Goal: Information Seeking & Learning: Learn about a topic

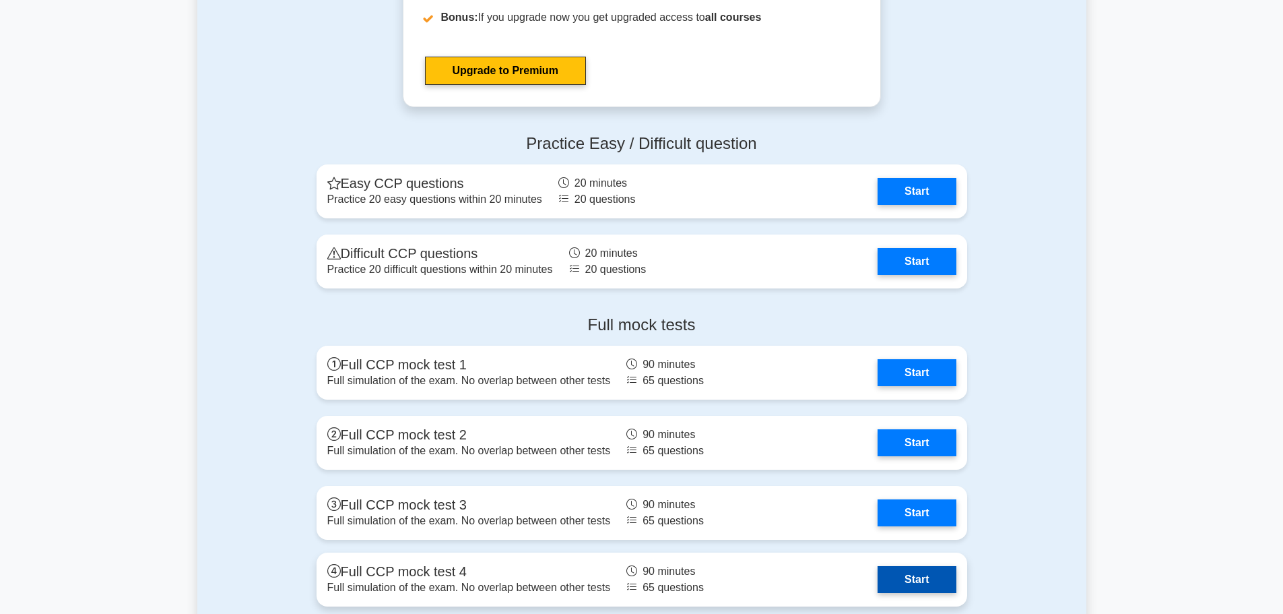
scroll to position [3233, 0]
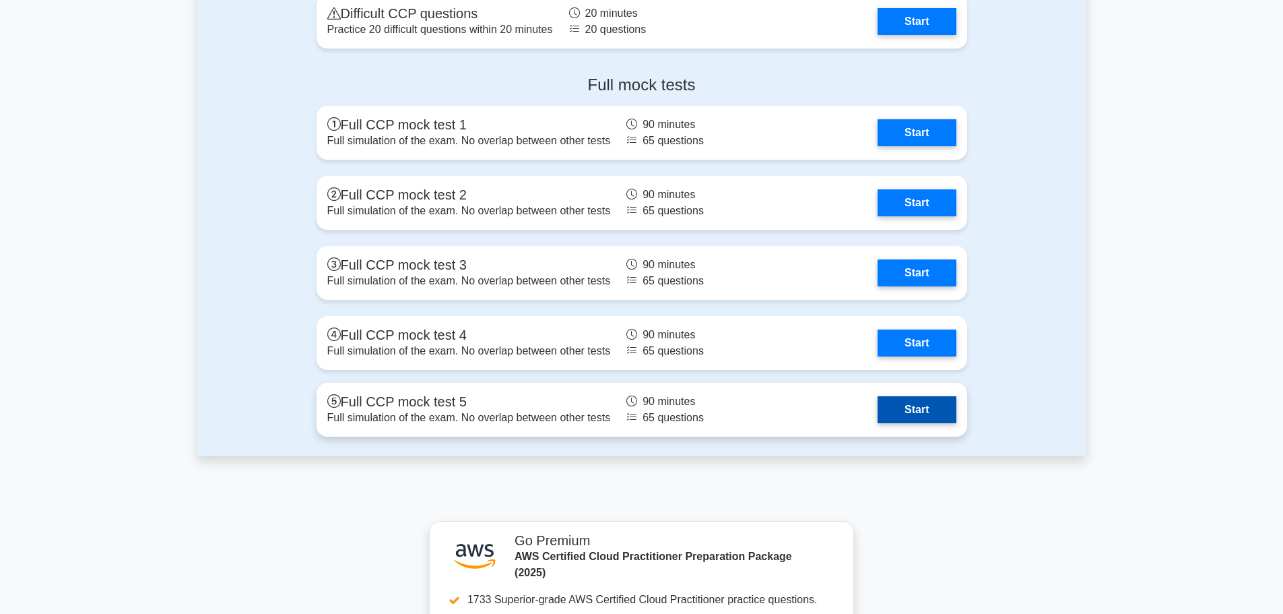
click at [904, 406] on link "Start" at bounding box center [917, 409] width 78 height 27
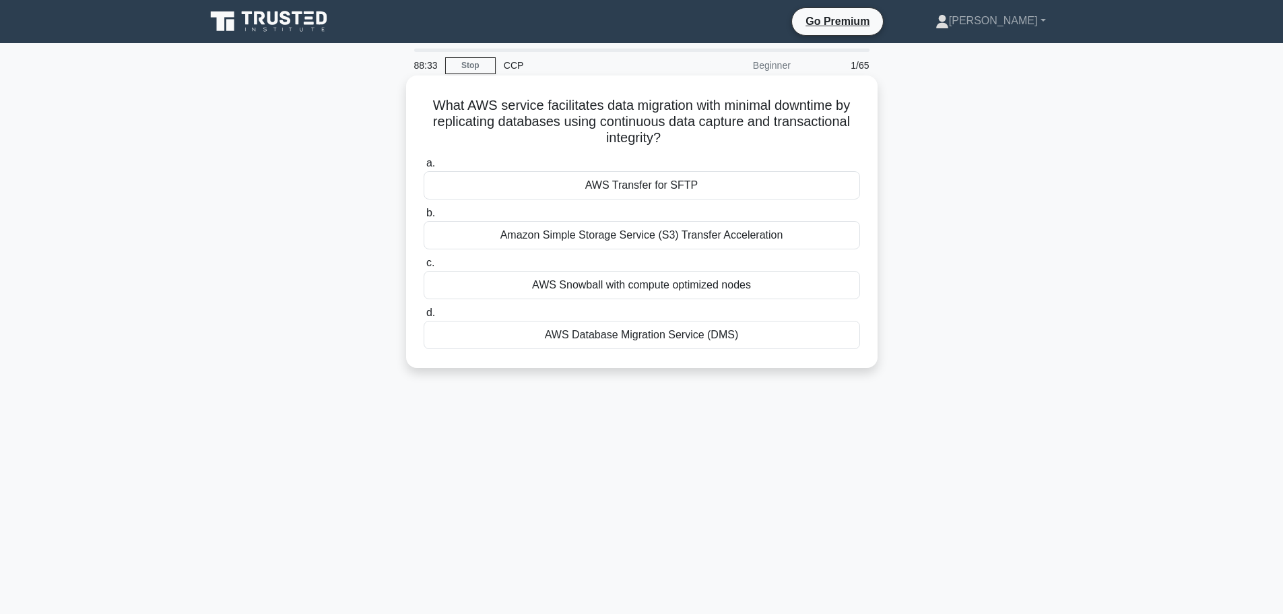
click at [731, 337] on div "AWS Database Migration Service (DMS)" at bounding box center [642, 335] width 436 height 28
click at [424, 317] on input "d. AWS Database Migration Service (DMS)" at bounding box center [424, 313] width 0 height 9
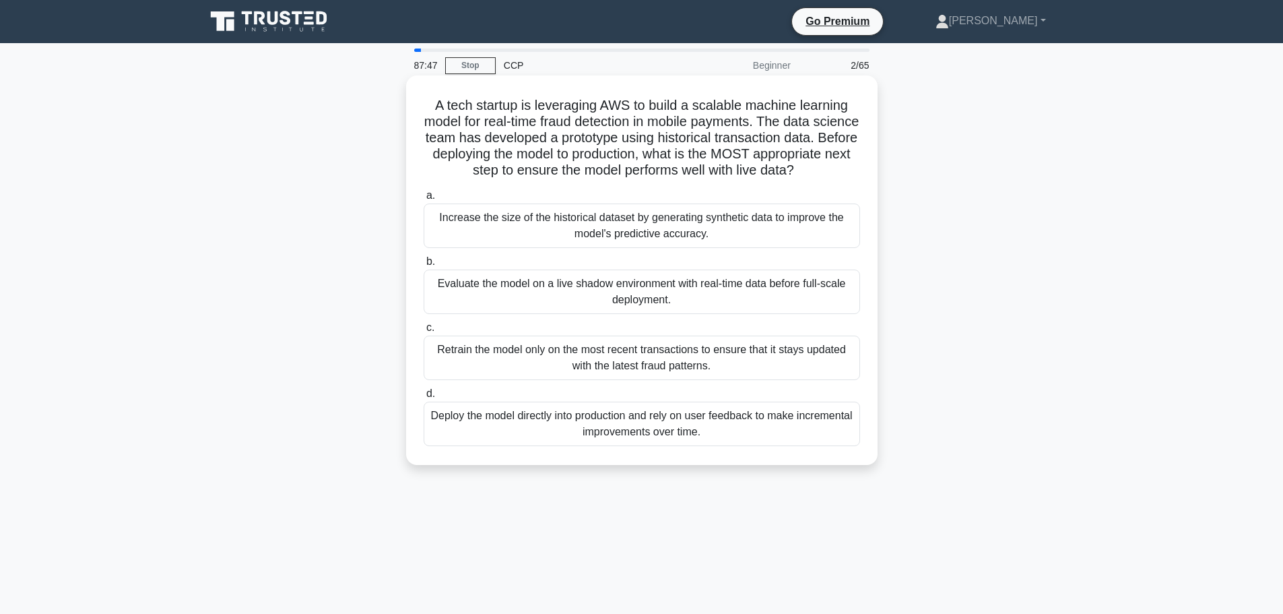
click at [802, 302] on div "Evaluate the model on a live shadow environment with real-time data before full…" at bounding box center [642, 291] width 436 height 44
click at [424, 266] on input "b. Evaluate the model on a live shadow environment with real-time data before f…" at bounding box center [424, 261] width 0 height 9
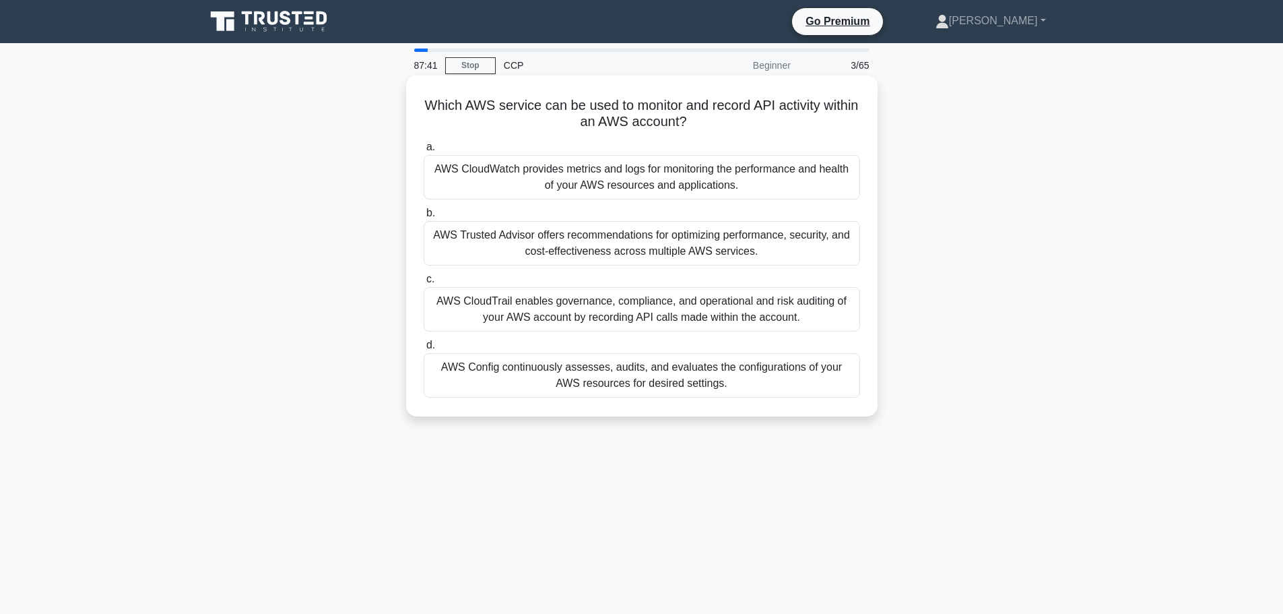
click at [587, 320] on div "AWS CloudTrail enables governance, compliance, and operational and risk auditin…" at bounding box center [642, 309] width 436 height 44
click at [424, 284] on input "c. AWS CloudTrail enables governance, compliance, and operational and risk audi…" at bounding box center [424, 279] width 0 height 9
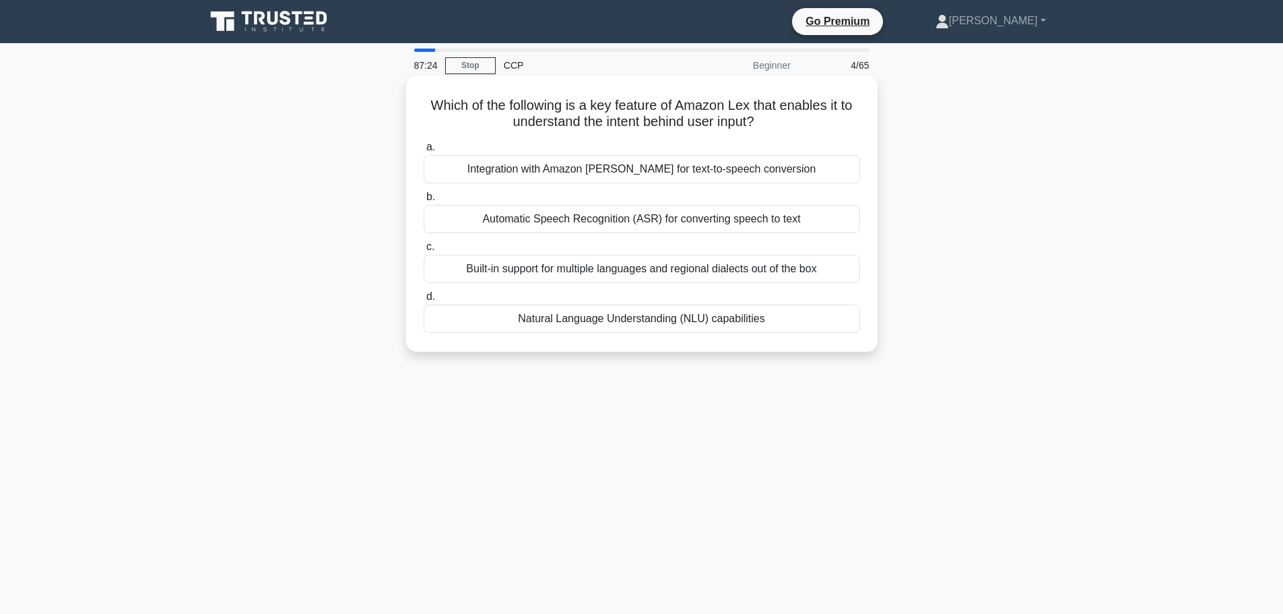
click at [804, 326] on div "Natural Language Understanding (NLU) capabilities" at bounding box center [642, 318] width 436 height 28
click at [424, 301] on input "d. Natural Language Understanding (NLU) capabilities" at bounding box center [424, 296] width 0 height 9
click at [614, 325] on div "To reduce latency and improve response time by caching API response" at bounding box center [642, 318] width 436 height 28
click at [424, 301] on input "d. To reduce latency and improve response time by caching API response" at bounding box center [424, 296] width 0 height 9
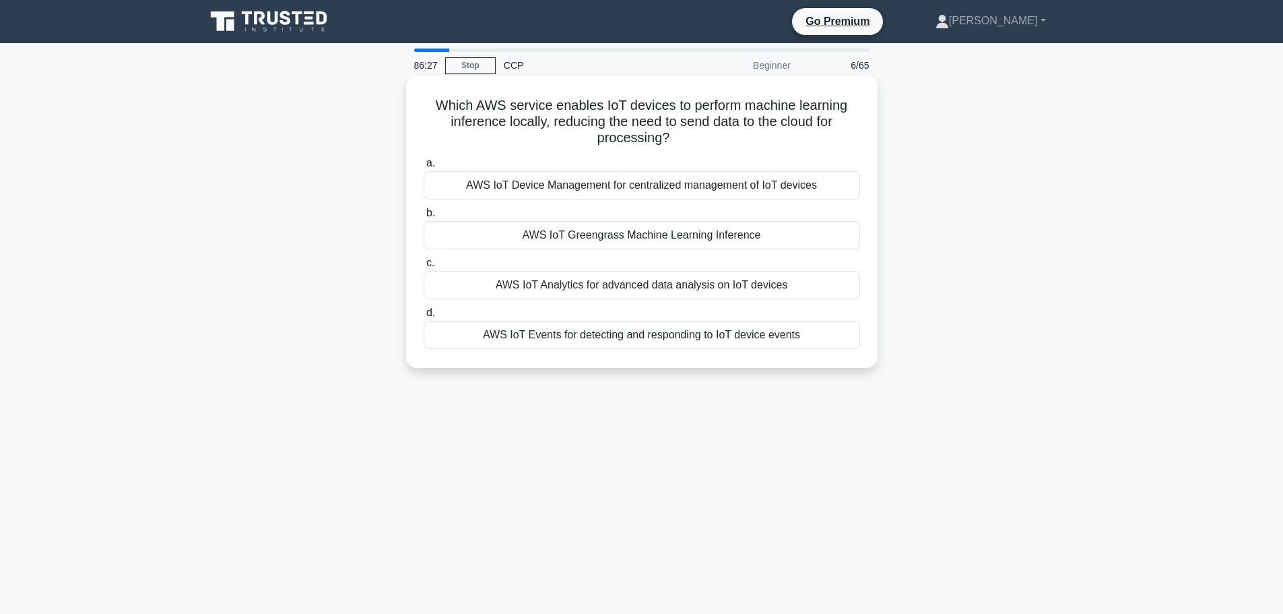
click at [744, 234] on div "AWS IoT Greengrass Machine Learning Inference" at bounding box center [642, 235] width 436 height 28
click at [424, 218] on input "b. AWS IoT Greengrass Machine Learning Inference" at bounding box center [424, 213] width 0 height 9
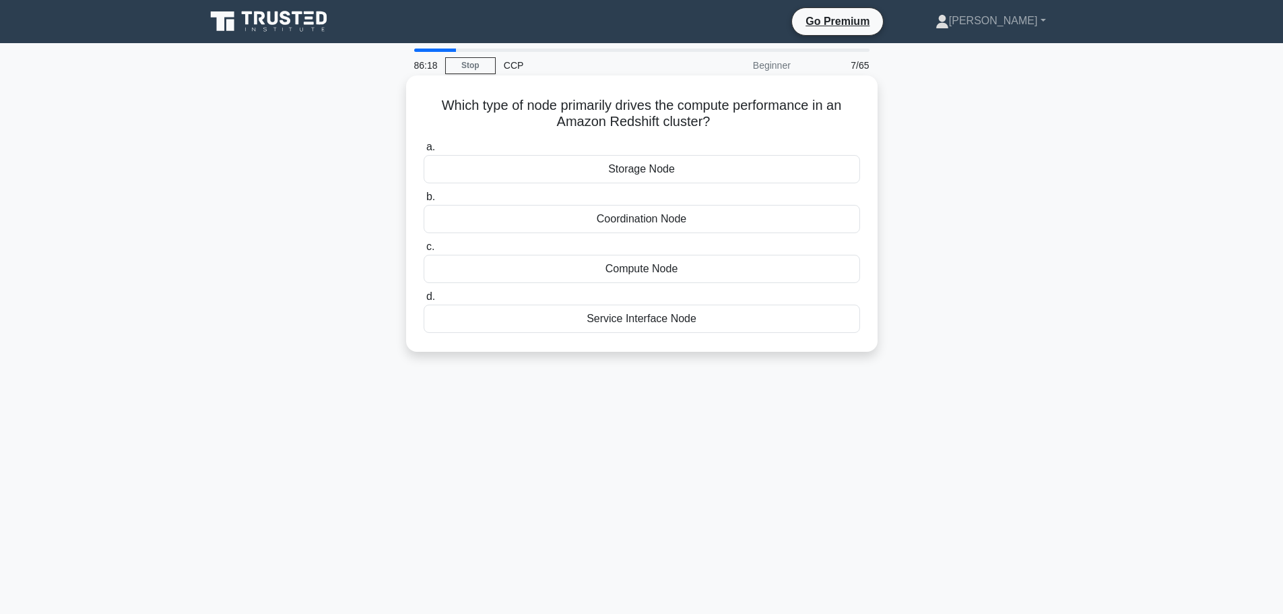
click at [683, 264] on div "Compute Node" at bounding box center [642, 269] width 436 height 28
click at [424, 251] on input "c. Compute Node" at bounding box center [424, 246] width 0 height 9
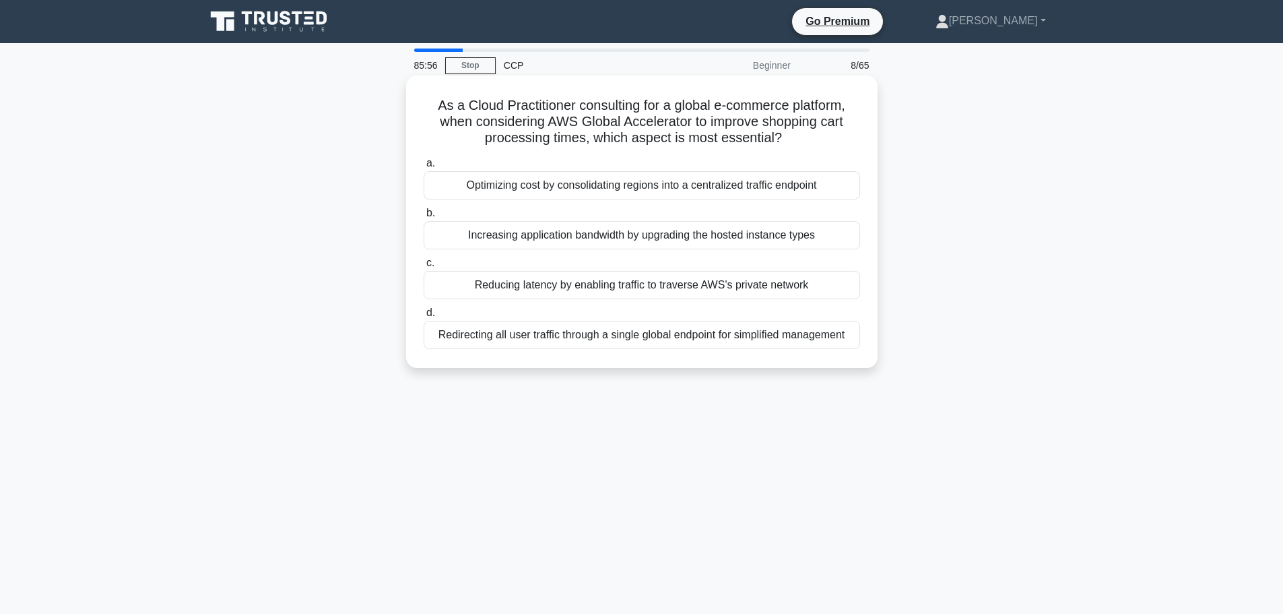
click at [719, 284] on div "Reducing latency by enabling traffic to traverse AWS's private network" at bounding box center [642, 285] width 436 height 28
click at [424, 267] on input "c. Reducing latency by enabling traffic to traverse AWS's private network" at bounding box center [424, 263] width 0 height 9
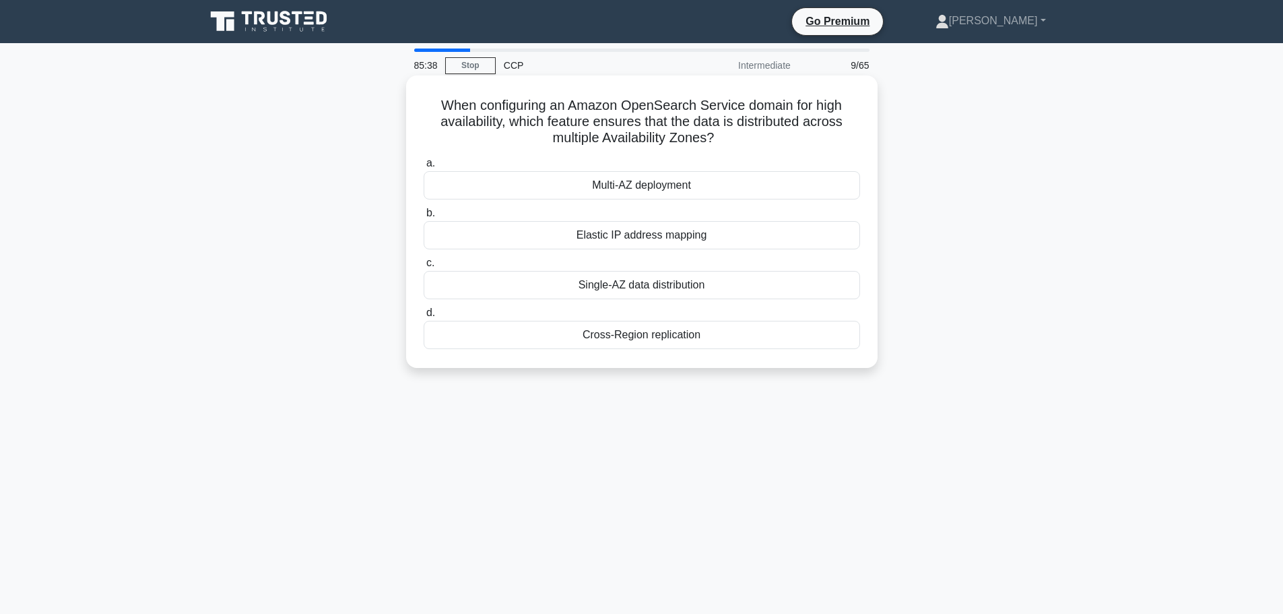
click at [725, 336] on div "Cross-Region replication" at bounding box center [642, 335] width 436 height 28
click at [424, 317] on input "d. Cross-Region replication" at bounding box center [424, 313] width 0 height 9
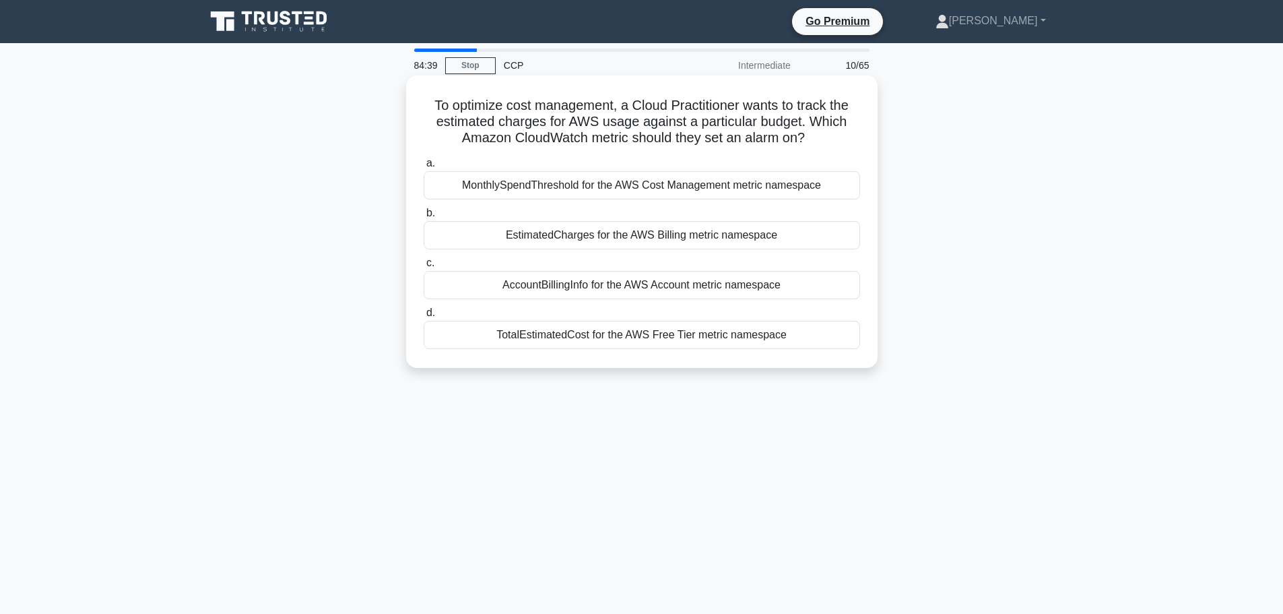
click at [684, 189] on div "MonthlySpendThreshold for the AWS Cost Management metric namespace" at bounding box center [642, 185] width 436 height 28
click at [424, 168] on input "a. MonthlySpendThreshold for the AWS Cost Management metric namespace" at bounding box center [424, 163] width 0 height 9
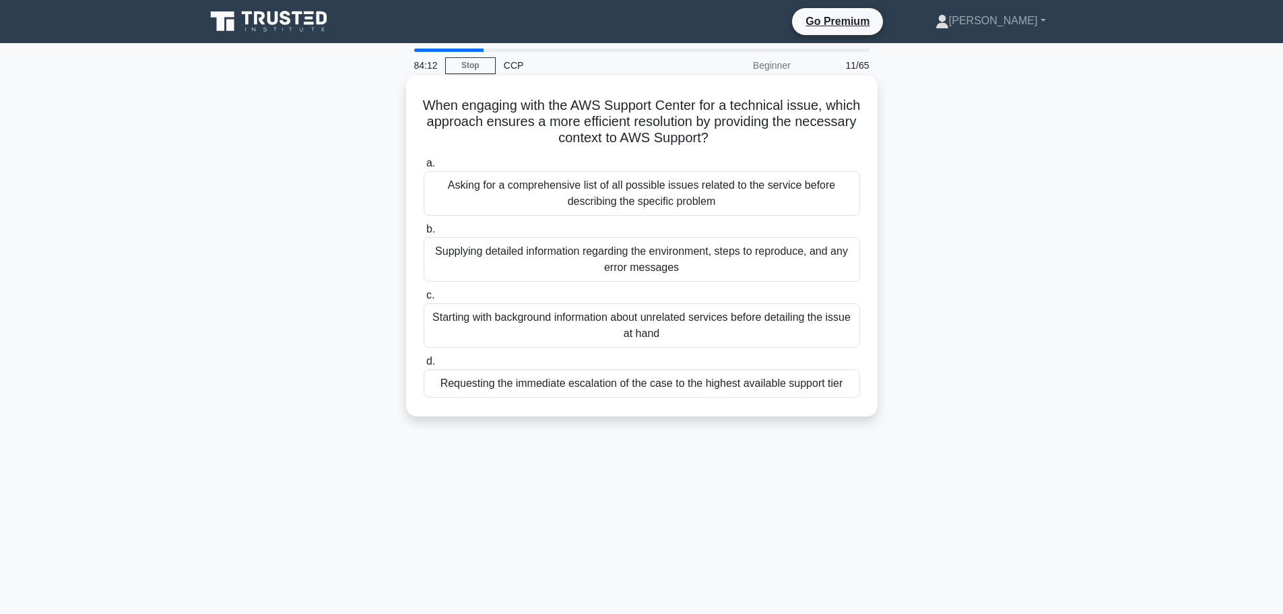
click at [781, 252] on div "Supplying detailed information regarding the environment, steps to reproduce, a…" at bounding box center [642, 259] width 436 height 44
click at [424, 234] on input "b. Supplying detailed information regarding the environment, steps to reproduce…" at bounding box center [424, 229] width 0 height 9
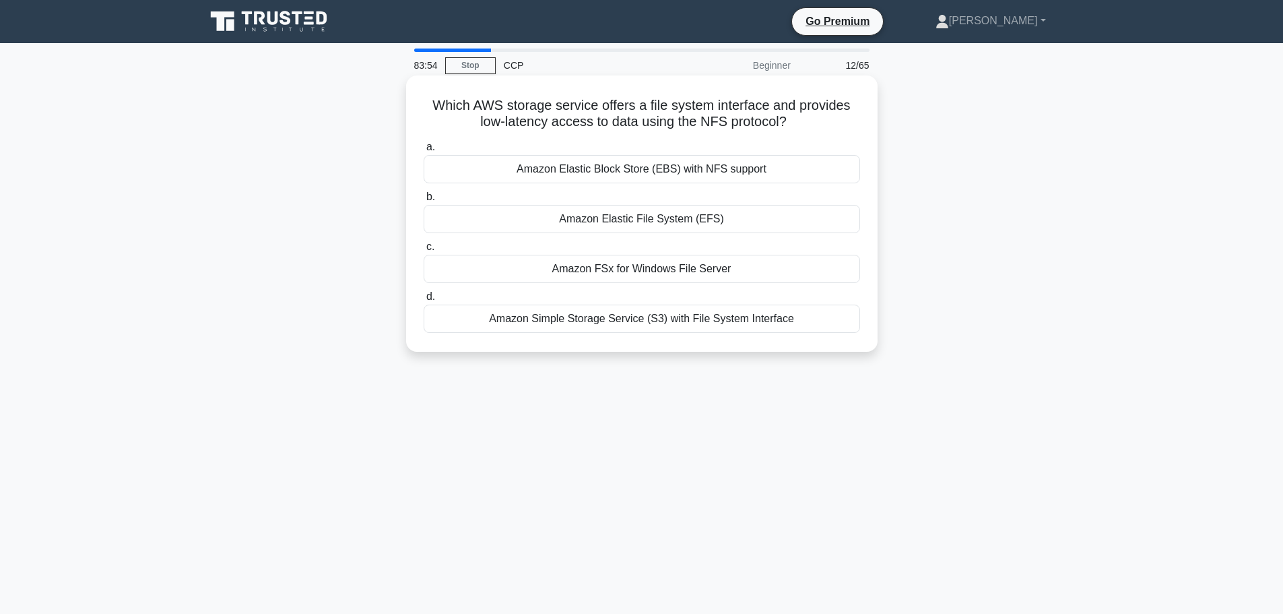
click at [738, 174] on div "Amazon Elastic Block Store (EBS) with NFS support" at bounding box center [642, 169] width 436 height 28
click at [424, 152] on input "a. Amazon Elastic Block Store (EBS) with NFS support" at bounding box center [424, 147] width 0 height 9
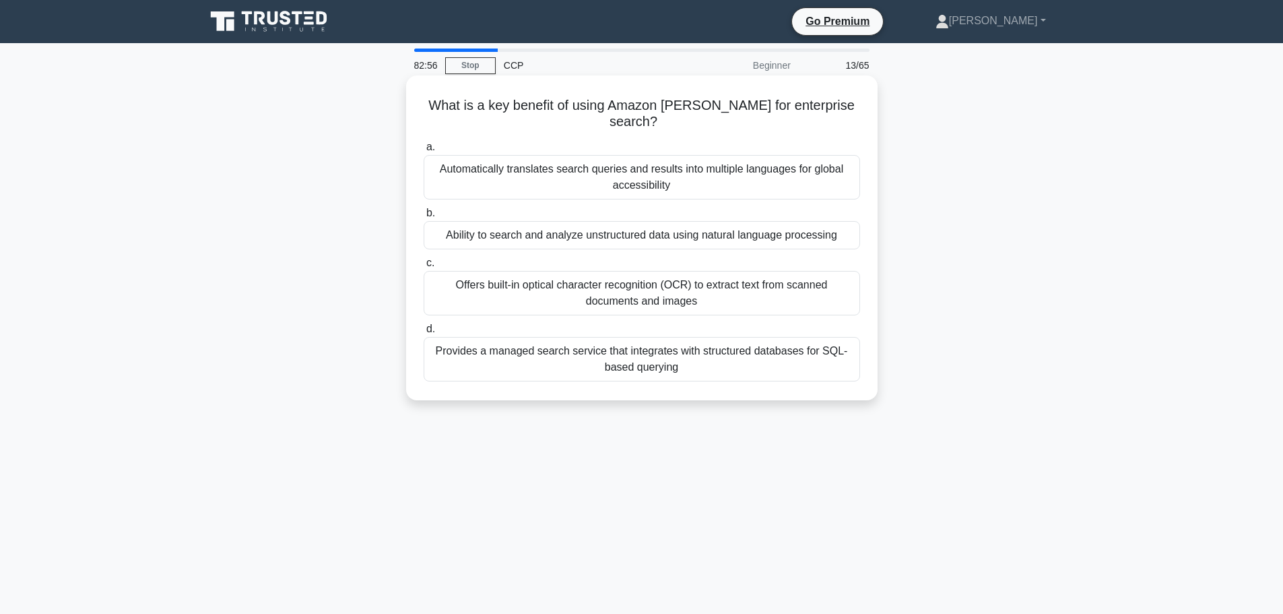
click at [644, 227] on div "Ability to search and analyze unstructured data using natural language processi…" at bounding box center [642, 235] width 436 height 28
click at [424, 218] on input "b. Ability to search and analyze unstructured data using natural language proce…" at bounding box center [424, 213] width 0 height 9
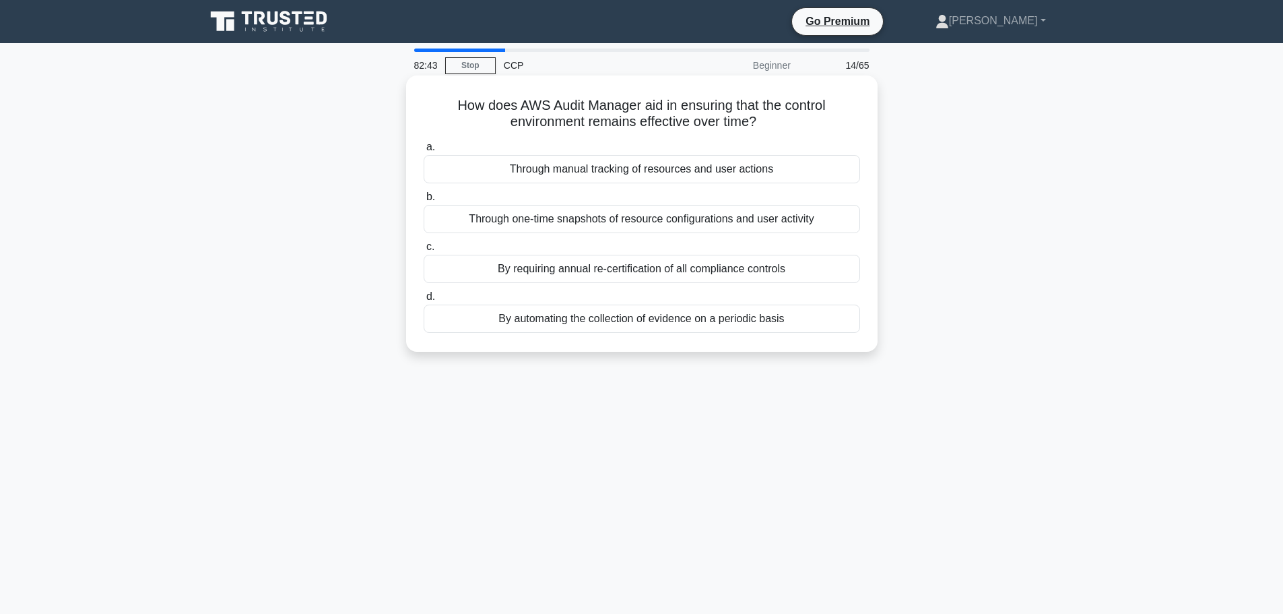
click at [630, 321] on div "By automating the collection of evidence on a periodic basis" at bounding box center [642, 318] width 436 height 28
click at [424, 301] on input "d. By automating the collection of evidence on a periodic basis" at bounding box center [424, 296] width 0 height 9
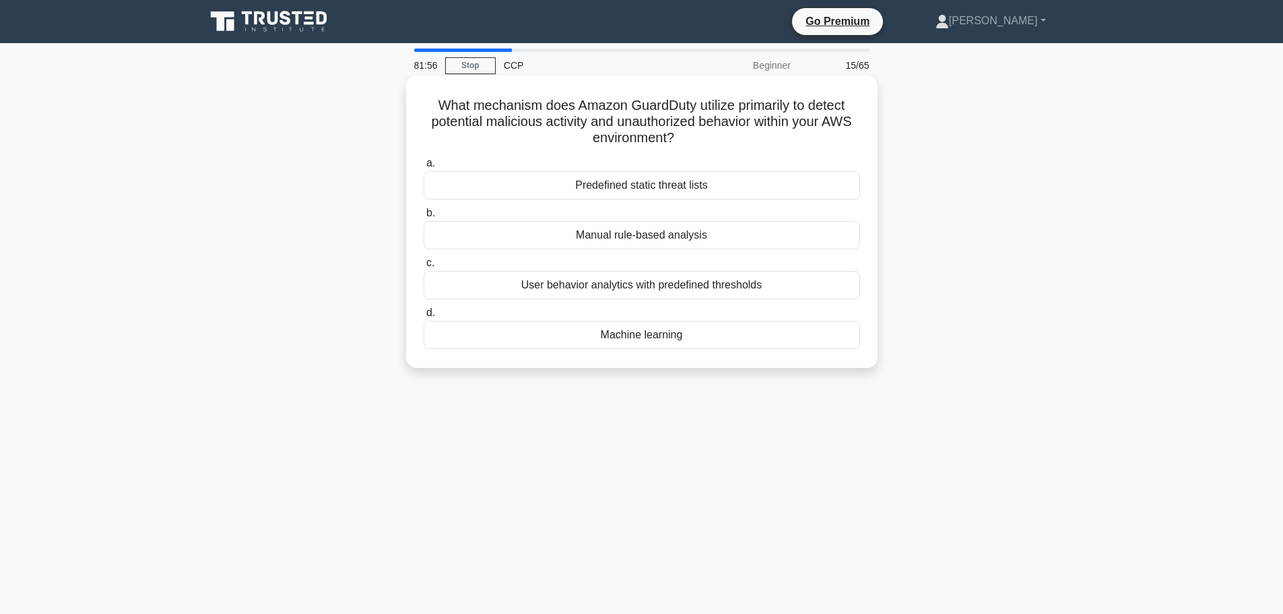
click at [756, 347] on div "Machine learning" at bounding box center [642, 335] width 436 height 28
click at [424, 317] on input "d. Machine learning" at bounding box center [424, 313] width 0 height 9
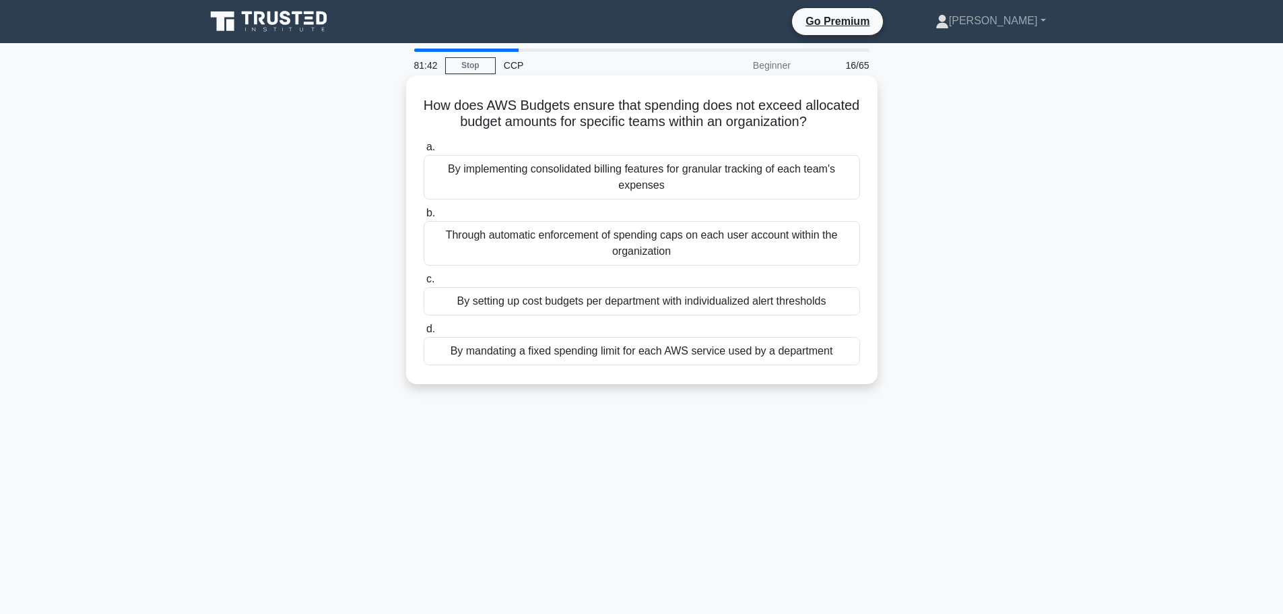
click at [742, 319] on div "a. By implementing consolidated billing features for granular tracking of each …" at bounding box center [642, 252] width 453 height 232
click at [734, 302] on div "By setting up cost budgets per department with individualized alert thresholds" at bounding box center [642, 301] width 436 height 28
click at [424, 284] on input "c. By setting up cost budgets per department with individualized alert threshol…" at bounding box center [424, 279] width 0 height 9
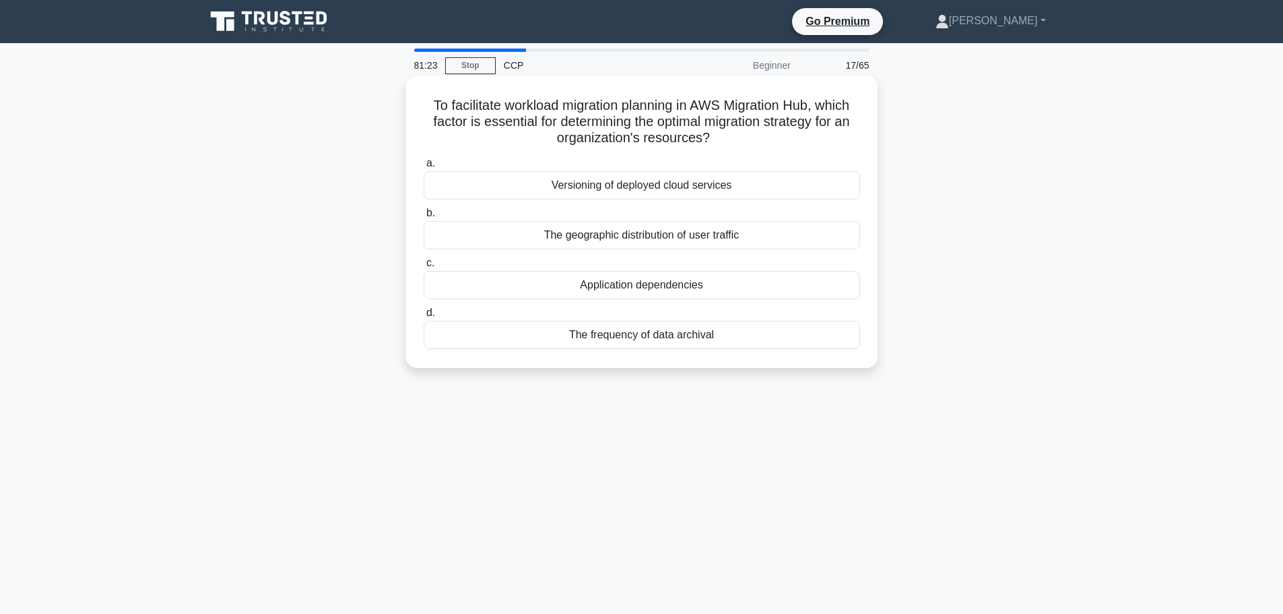
click at [769, 289] on div "Application dependencies" at bounding box center [642, 285] width 436 height 28
click at [424, 267] on input "c. Application dependencies" at bounding box center [424, 263] width 0 height 9
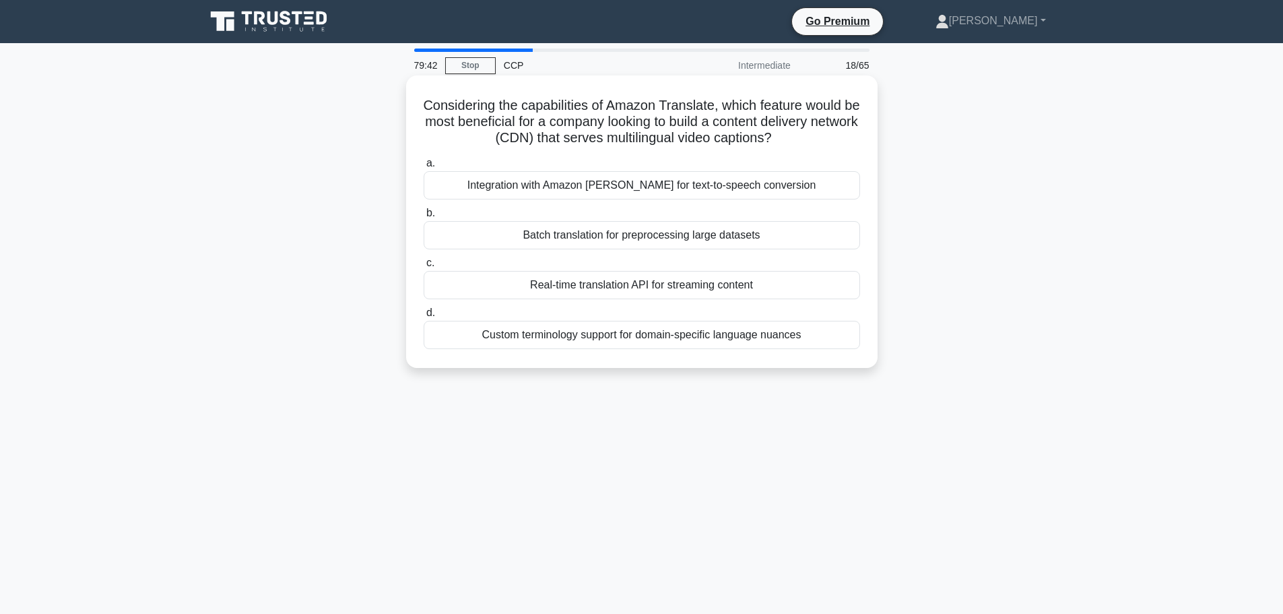
drag, startPoint x: 424, startPoint y: 99, endPoint x: 820, endPoint y: 133, distance: 397.6
click at [820, 133] on h5 "Considering the capabilities of Amazon Translate, which feature would be most b…" at bounding box center [641, 122] width 439 height 50
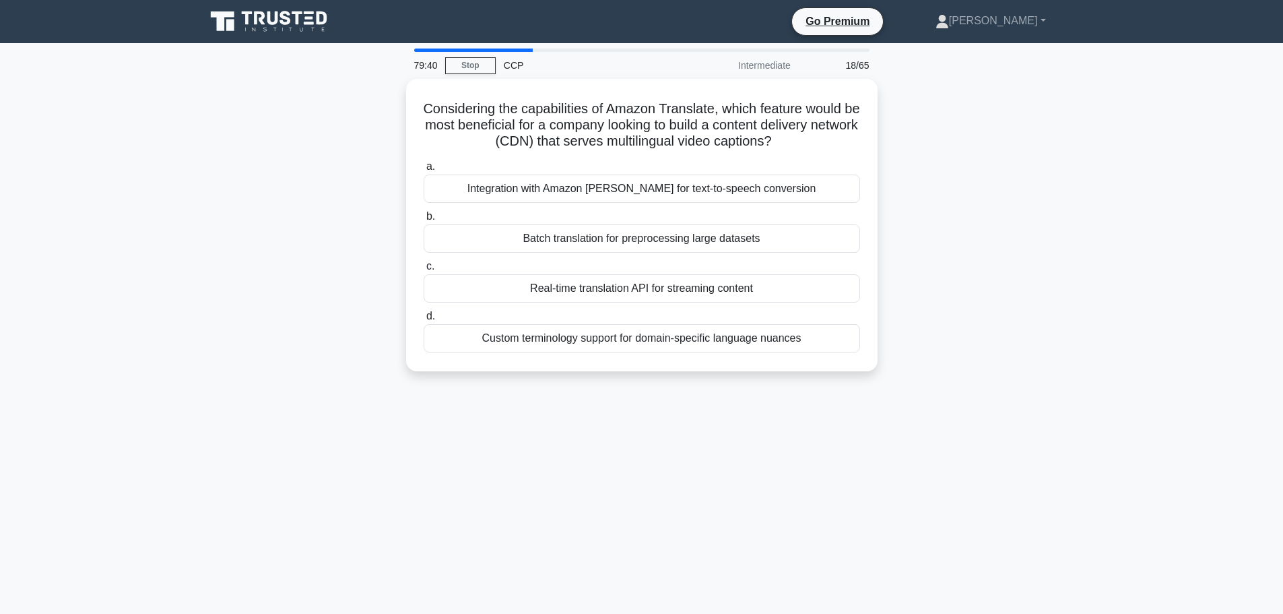
click at [942, 131] on div "Considering the capabilities of Amazon Translate, which feature would be most b…" at bounding box center [641, 233] width 889 height 309
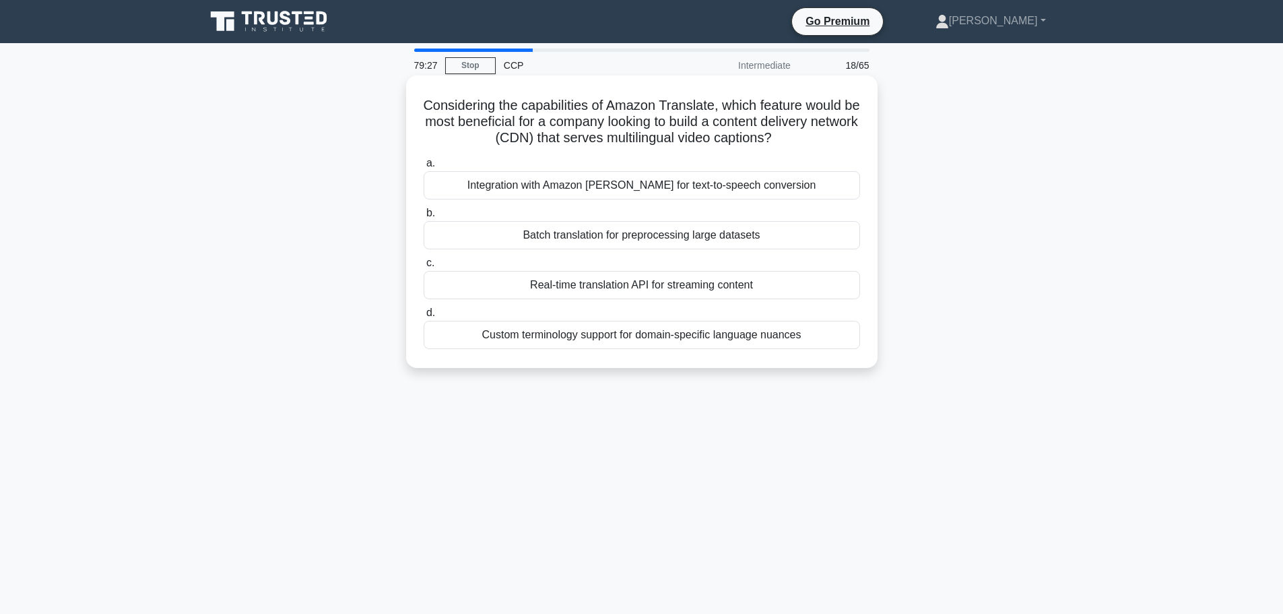
click at [676, 232] on div "Batch translation for preprocessing large datasets" at bounding box center [642, 235] width 436 height 28
click at [424, 218] on input "b. Batch translation for preprocessing large datasets" at bounding box center [424, 213] width 0 height 9
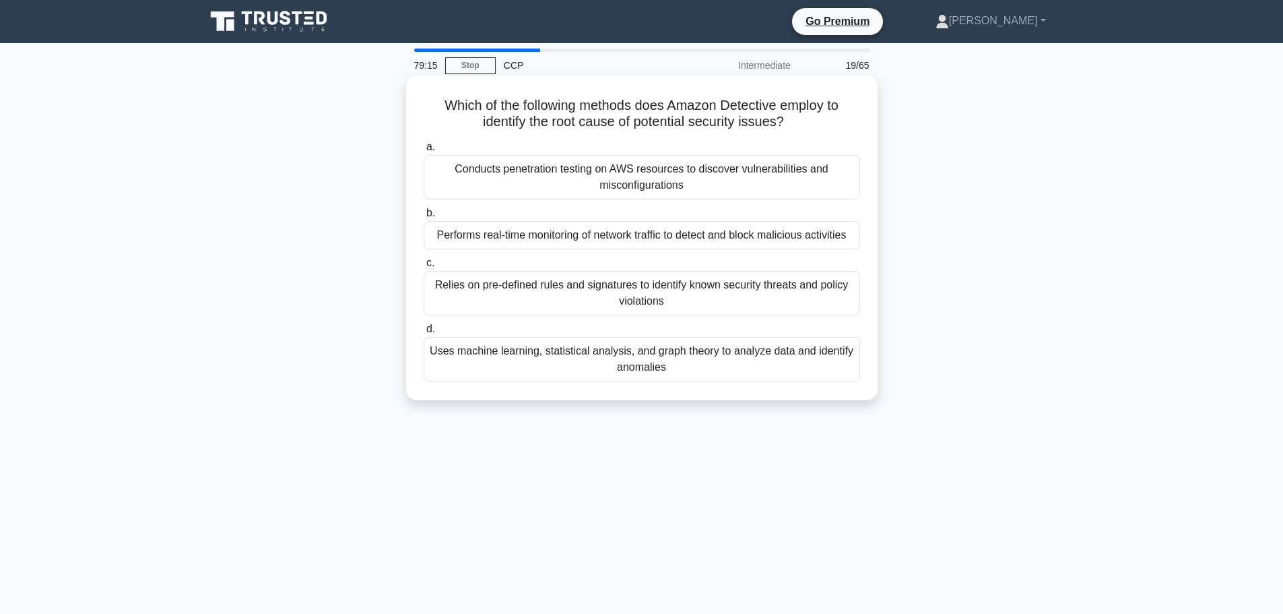
click at [708, 365] on div "Uses machine learning, statistical analysis, and graph theory to analyze data a…" at bounding box center [642, 359] width 436 height 44
click at [424, 333] on input "d. Uses machine learning, statistical analysis, and graph theory to analyze dat…" at bounding box center [424, 329] width 0 height 9
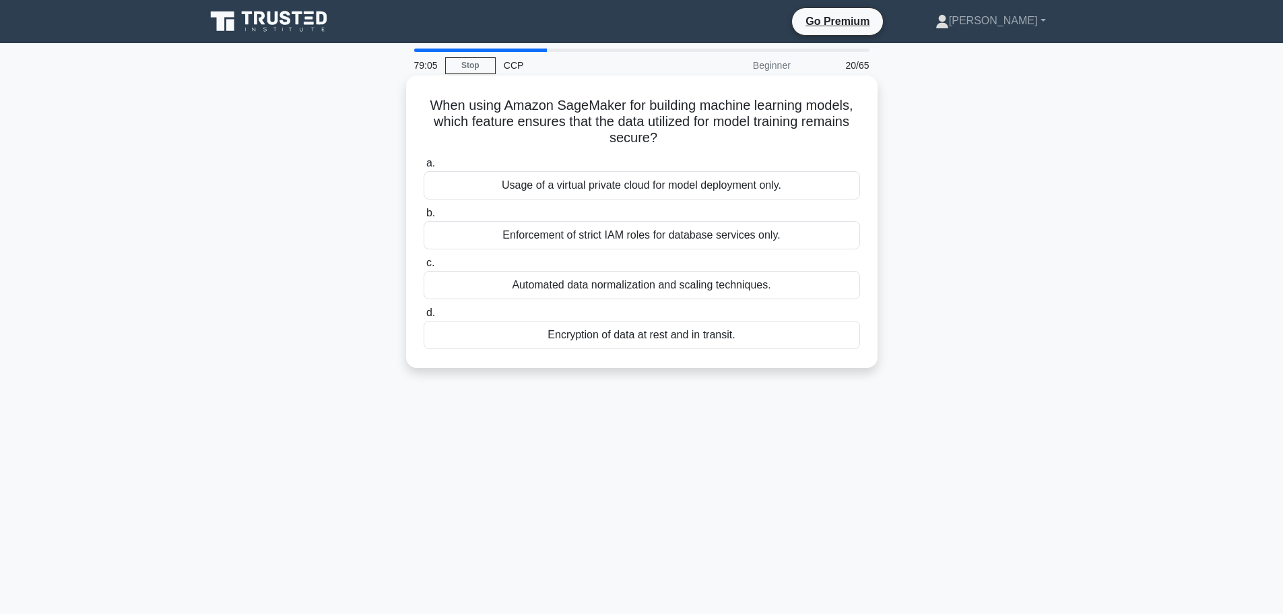
click at [696, 337] on div "Encryption of data at rest and in transit." at bounding box center [642, 335] width 436 height 28
click at [424, 317] on input "d. Encryption of data at rest and in transit." at bounding box center [424, 313] width 0 height 9
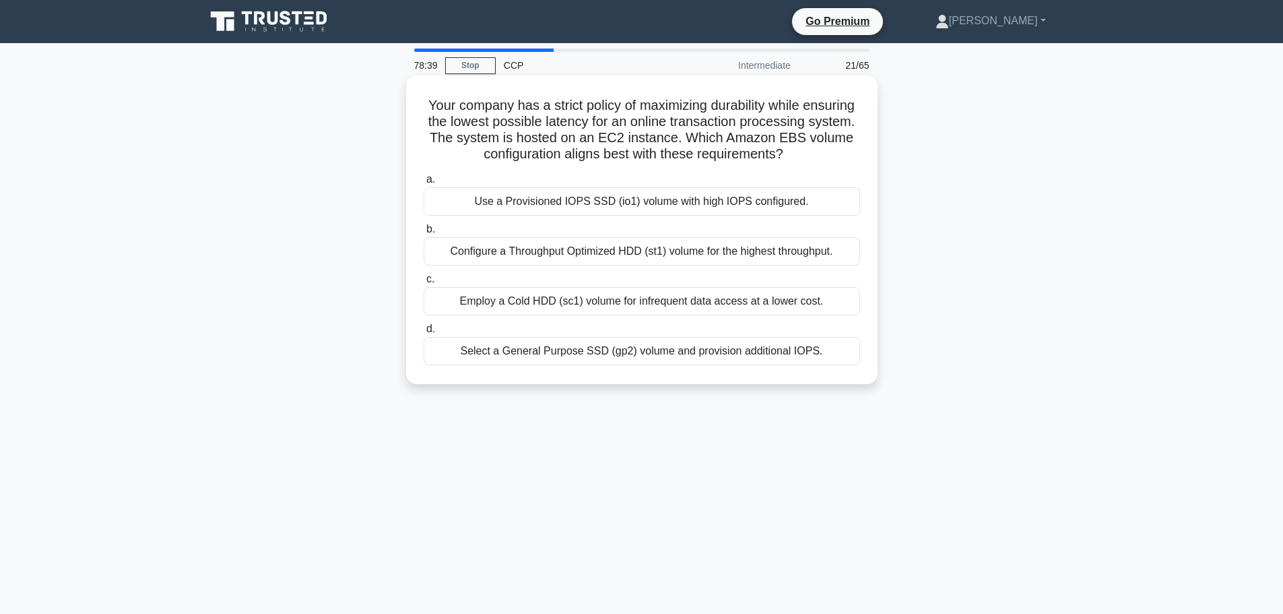
click at [816, 265] on div "Configure a Throughput Optimized HDD (st1) volume for the highest throughput." at bounding box center [642, 251] width 436 height 28
click at [424, 234] on input "b. Configure a Throughput Optimized HDD (st1) volume for the highest throughput." at bounding box center [424, 229] width 0 height 9
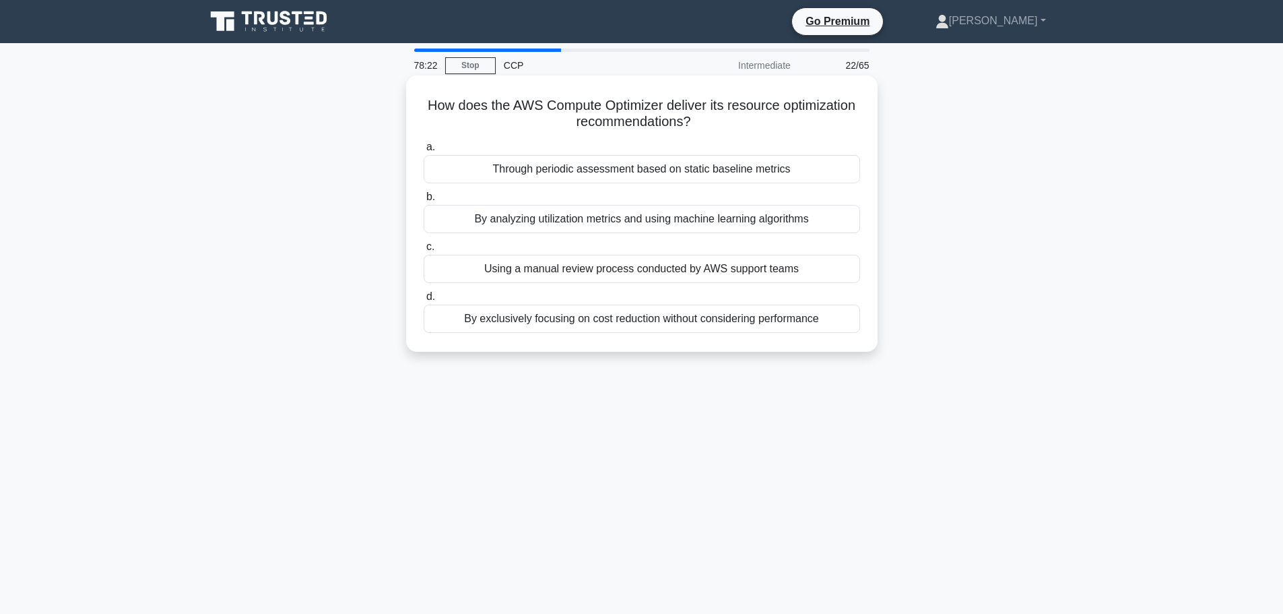
click at [588, 328] on div "By exclusively focusing on cost reduction without considering performance" at bounding box center [642, 318] width 436 height 28
click at [424, 301] on input "d. By exclusively focusing on cost reduction without considering performance" at bounding box center [424, 296] width 0 height 9
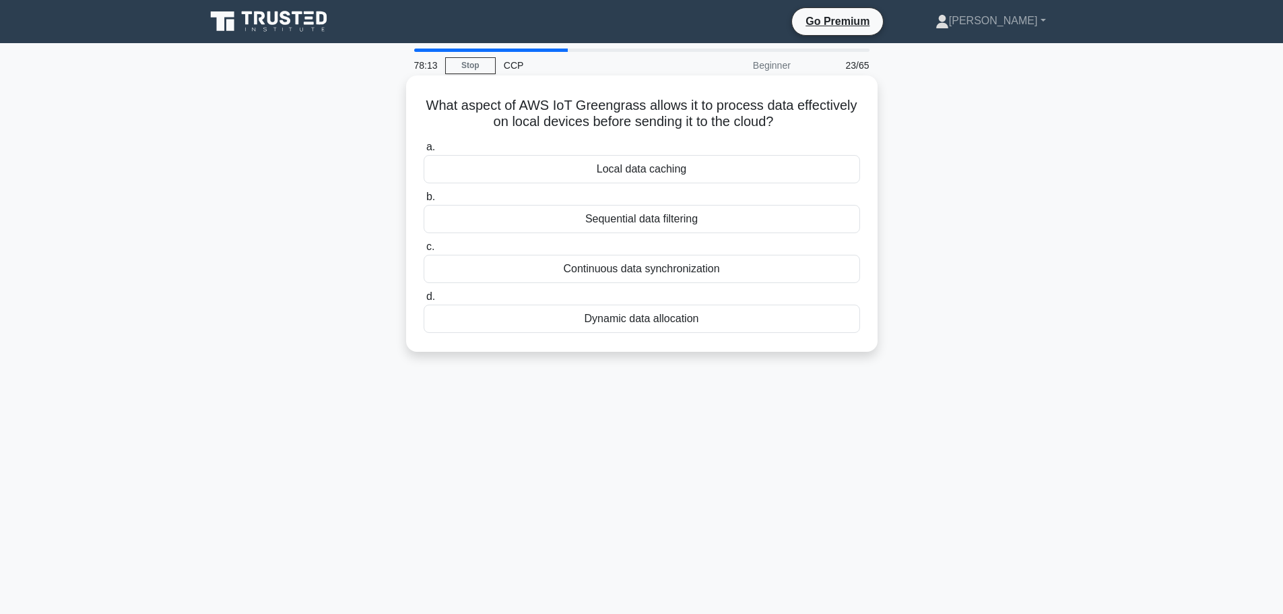
click at [687, 165] on div "Local data caching" at bounding box center [642, 169] width 436 height 28
click at [424, 152] on input "a. Local data caching" at bounding box center [424, 147] width 0 height 9
click at [672, 265] on div "Parallel processing of actions within a stage" at bounding box center [642, 269] width 436 height 28
click at [424, 251] on input "c. Parallel processing of actions within a stage" at bounding box center [424, 246] width 0 height 9
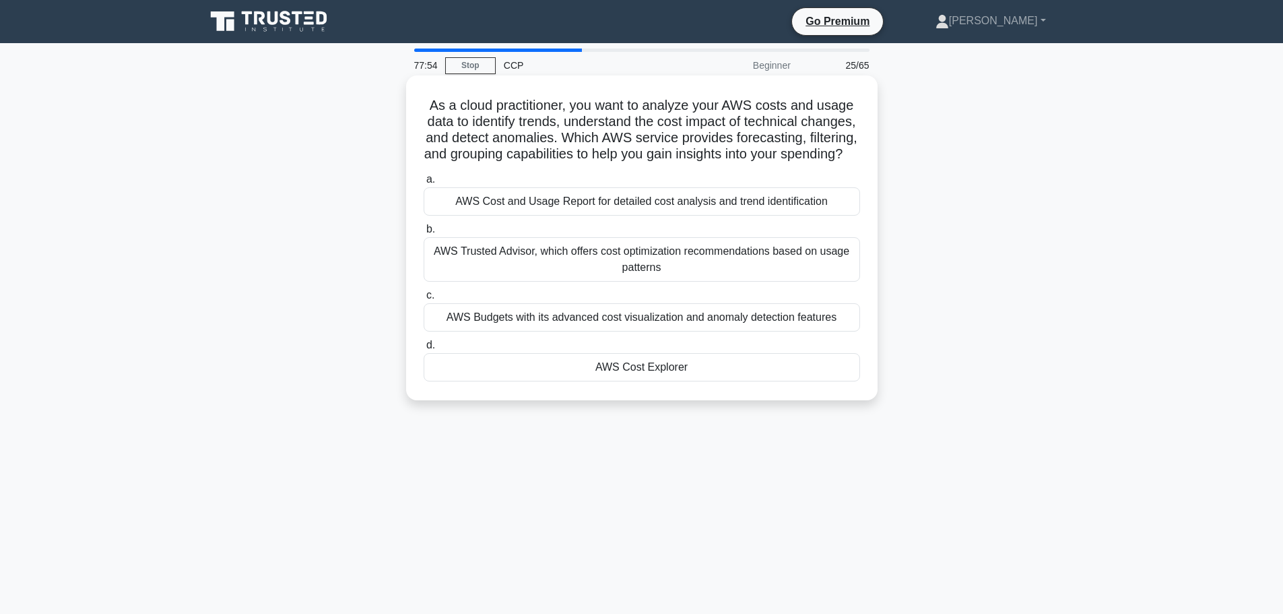
drag, startPoint x: 420, startPoint y: 102, endPoint x: 767, endPoint y: 172, distance: 354.7
click at [767, 172] on div "As a cloud practitioner, you want to analyze your AWS costs and usage data to i…" at bounding box center [642, 238] width 461 height 314
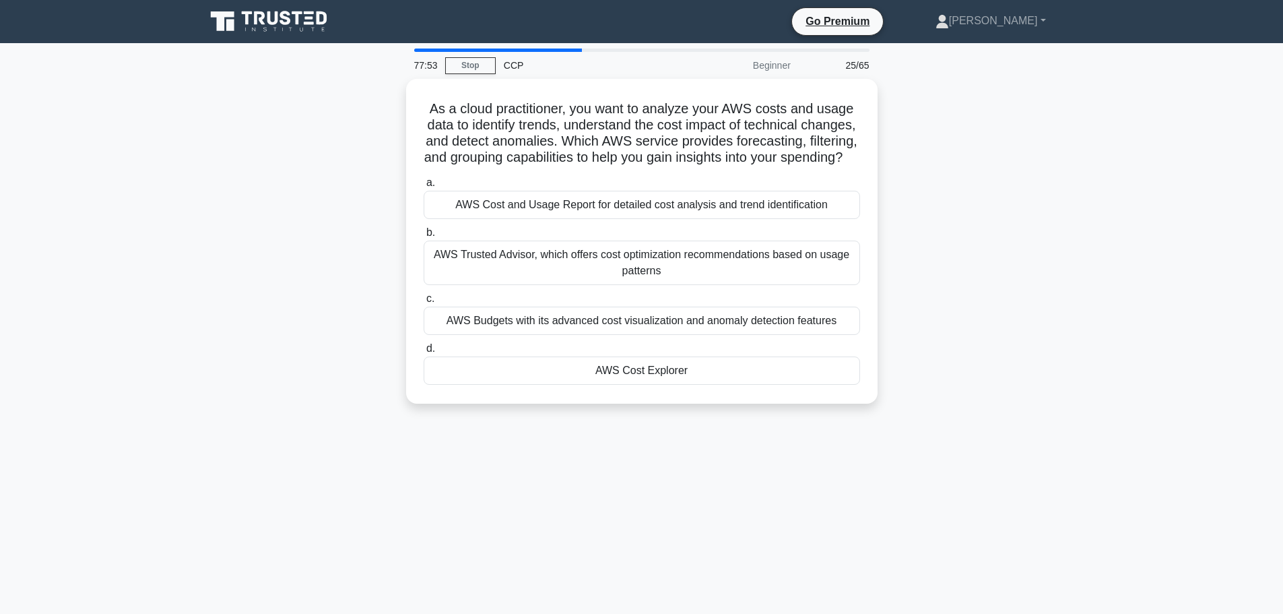
click at [927, 135] on div "As a cloud practitioner, you want to analyze your AWS costs and usage data to i…" at bounding box center [641, 249] width 889 height 341
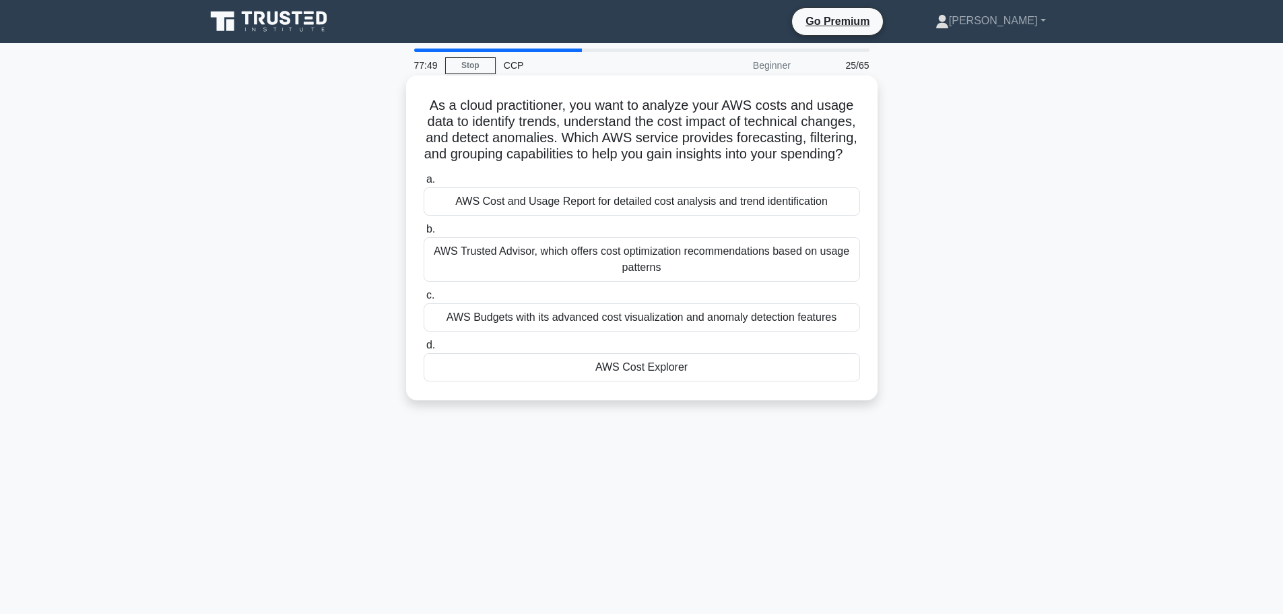
click at [712, 375] on div "AWS Cost Explorer" at bounding box center [642, 367] width 436 height 28
click at [424, 350] on input "d. AWS Cost Explorer" at bounding box center [424, 345] width 0 height 9
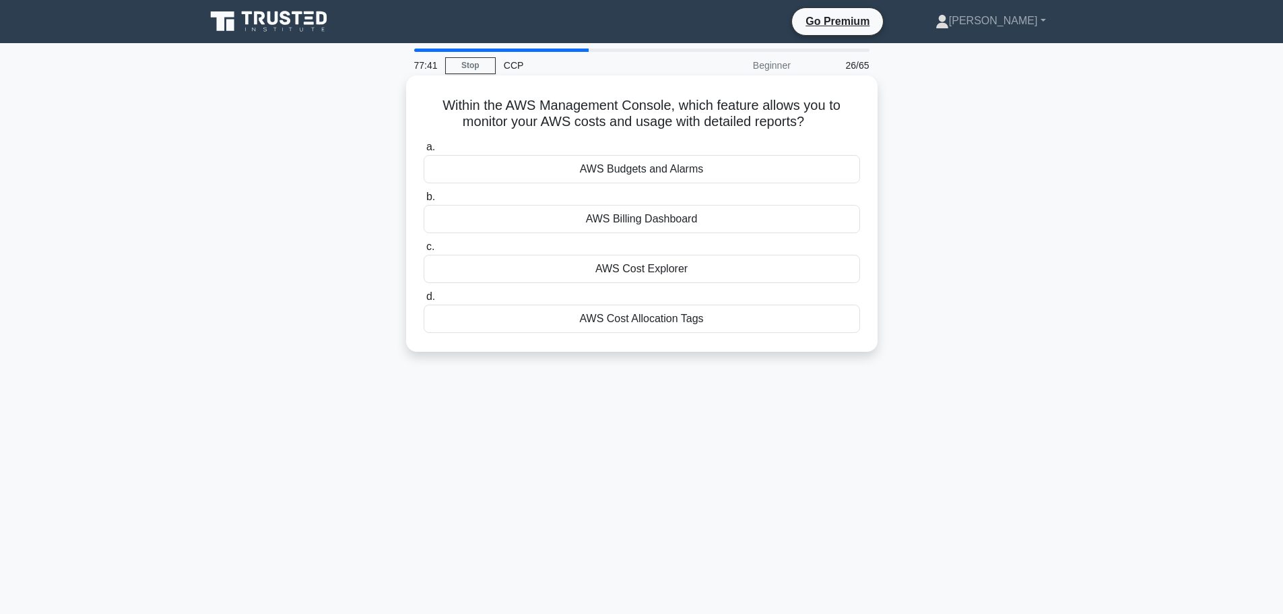
click at [707, 268] on div "AWS Cost Explorer" at bounding box center [642, 269] width 436 height 28
click at [424, 251] on input "c. AWS Cost Explorer" at bounding box center [424, 246] width 0 height 9
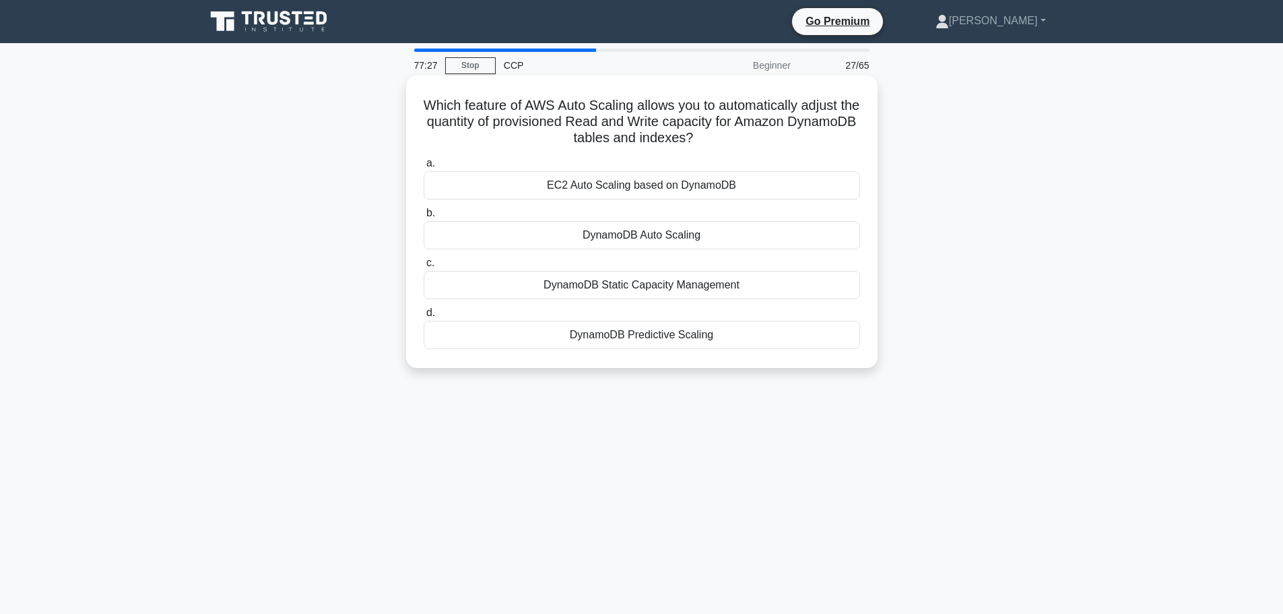
click at [714, 190] on div "EC2 Auto Scaling based on DynamoDB" at bounding box center [642, 185] width 436 height 28
click at [424, 168] on input "a. EC2 Auto Scaling based on DynamoDB" at bounding box center [424, 163] width 0 height 9
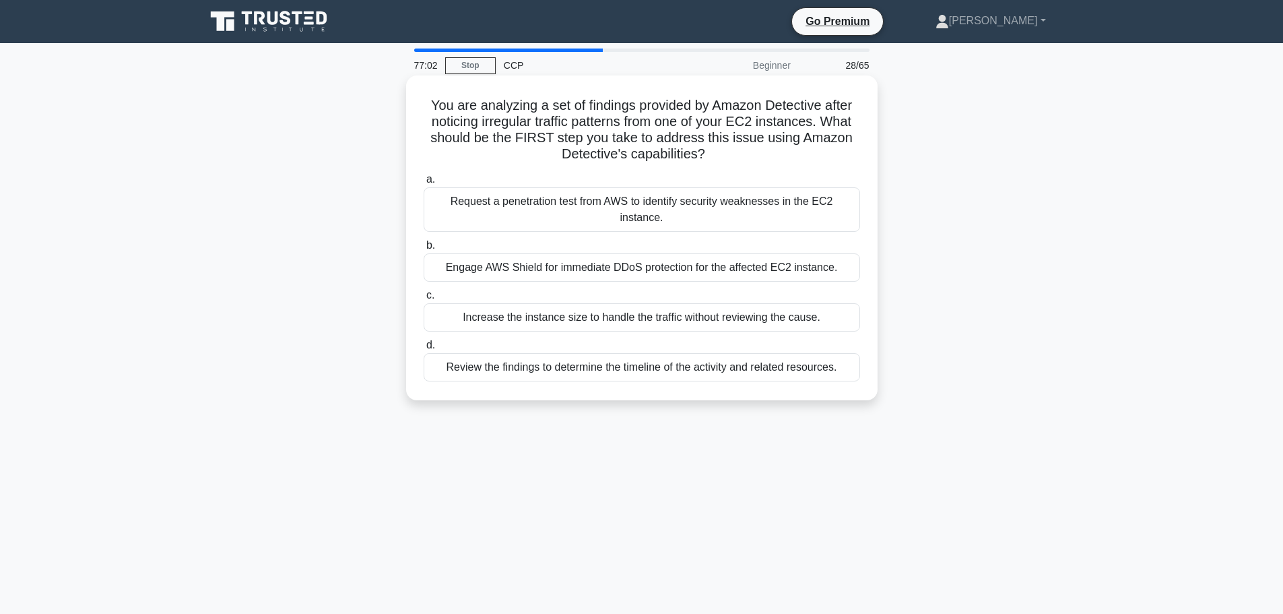
click at [671, 365] on div "Review the findings to determine the timeline of the activity and related resou…" at bounding box center [642, 367] width 436 height 28
click at [424, 350] on input "d. Review the findings to determine the timeline of the activity and related re…" at bounding box center [424, 345] width 0 height 9
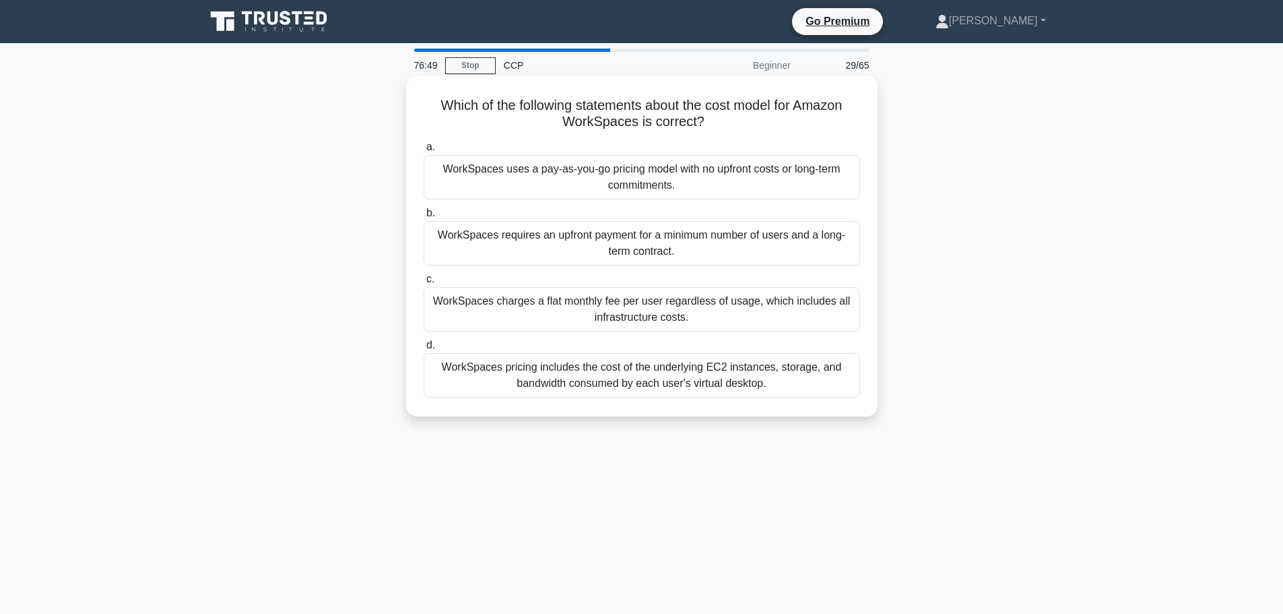
click at [726, 191] on div "WorkSpaces uses a pay-as-you-go pricing model with no upfront costs or long-ter…" at bounding box center [642, 177] width 436 height 44
click at [424, 152] on input "a. WorkSpaces uses a pay-as-you-go pricing model with no upfront costs or long-…" at bounding box center [424, 147] width 0 height 9
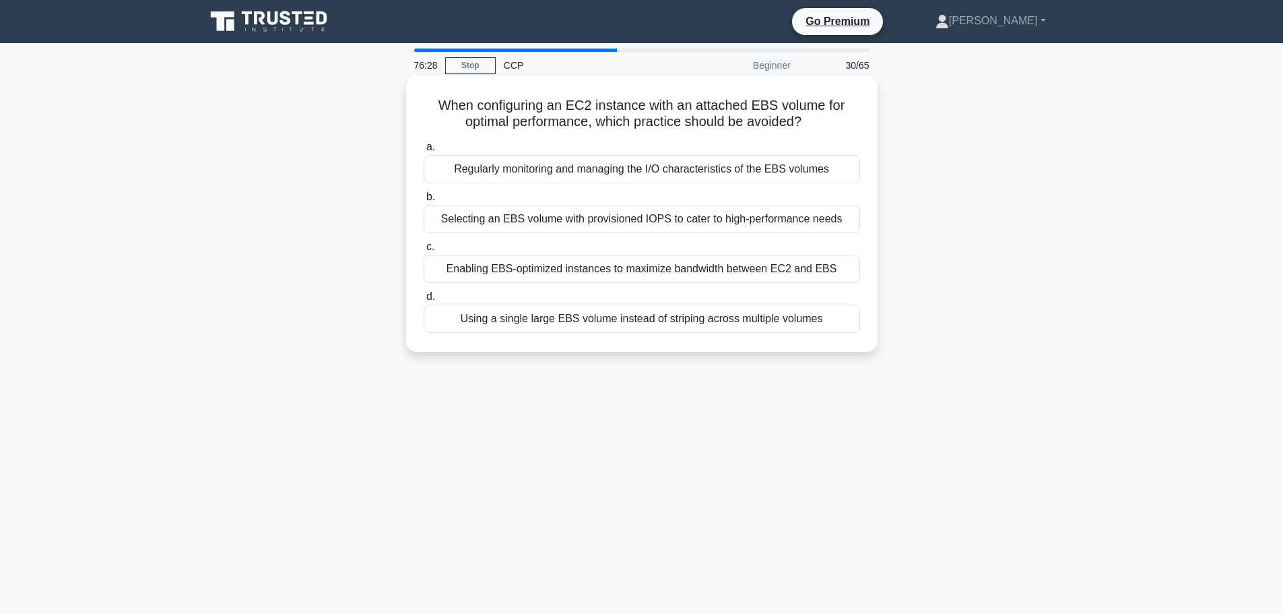
click at [703, 220] on div "Selecting an EBS volume with provisioned IOPS to cater to high-performance needs" at bounding box center [642, 219] width 436 height 28
click at [424, 201] on input "b. Selecting an EBS volume with provisioned IOPS to cater to high-performance n…" at bounding box center [424, 197] width 0 height 9
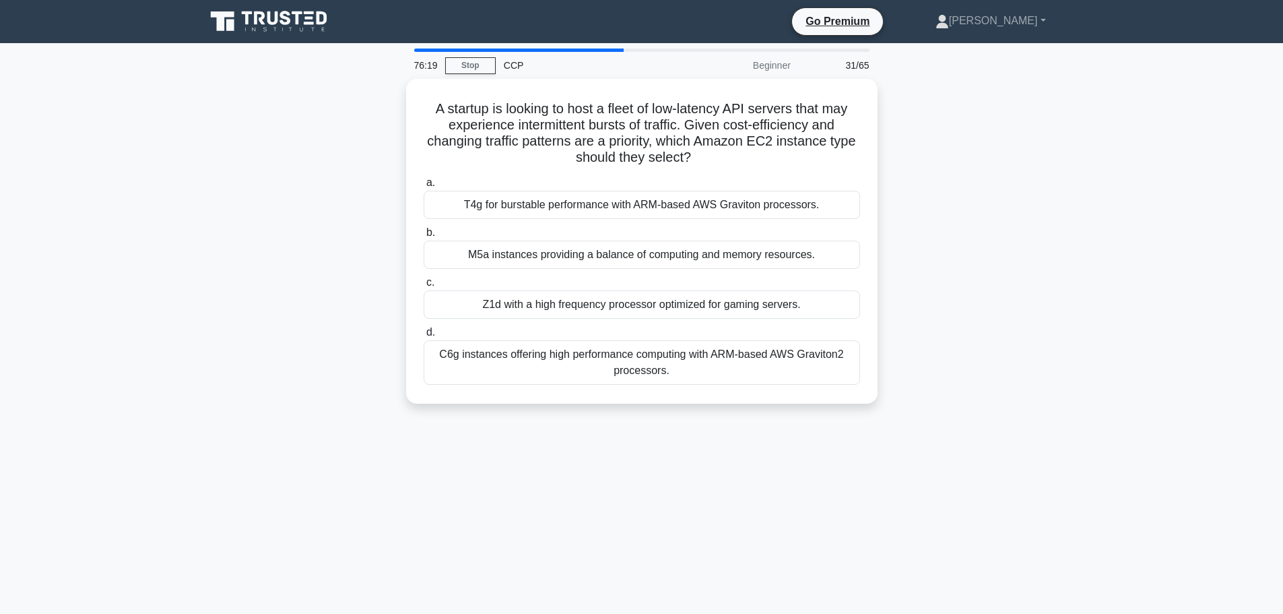
drag, startPoint x: 745, startPoint y: 152, endPoint x: 405, endPoint y: 82, distance: 347.3
click at [405, 82] on div "A startup is looking to host a fleet of low-latency API servers that may experi…" at bounding box center [641, 249] width 889 height 341
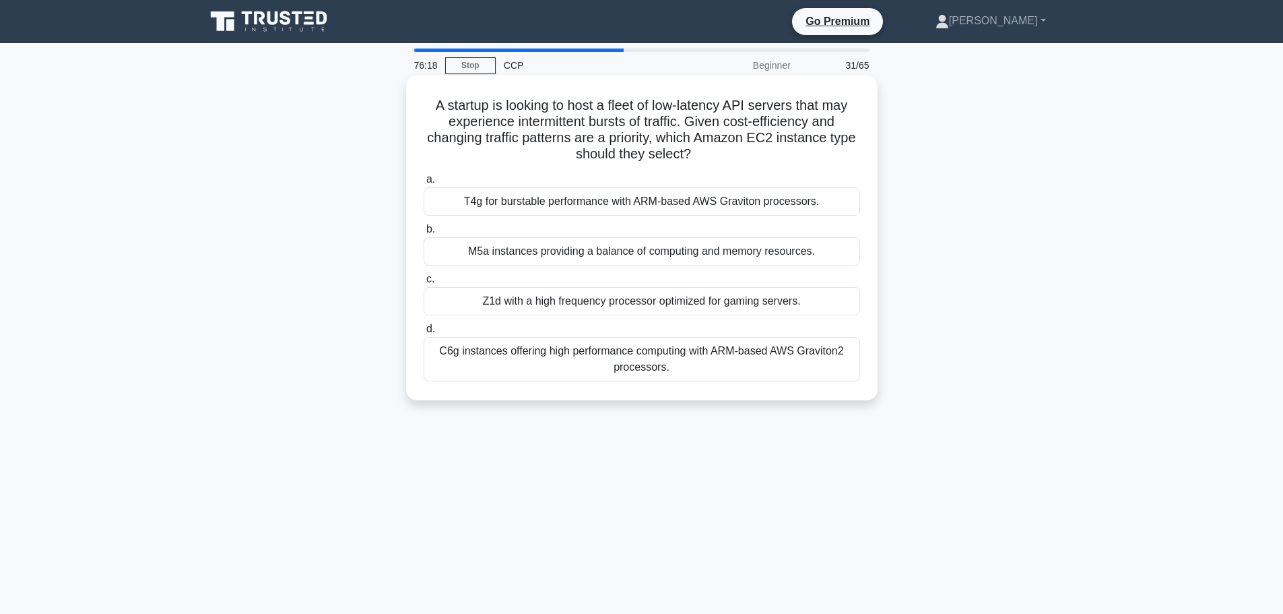
click at [837, 159] on h5 "A startup is looking to host a fleet of low-latency API servers that may experi…" at bounding box center [641, 130] width 439 height 66
click at [721, 260] on div "M5a instances providing a balance of computing and memory resources." at bounding box center [642, 251] width 436 height 28
click at [424, 234] on input "b. M5a instances providing a balance of computing and memory resources." at bounding box center [424, 229] width 0 height 9
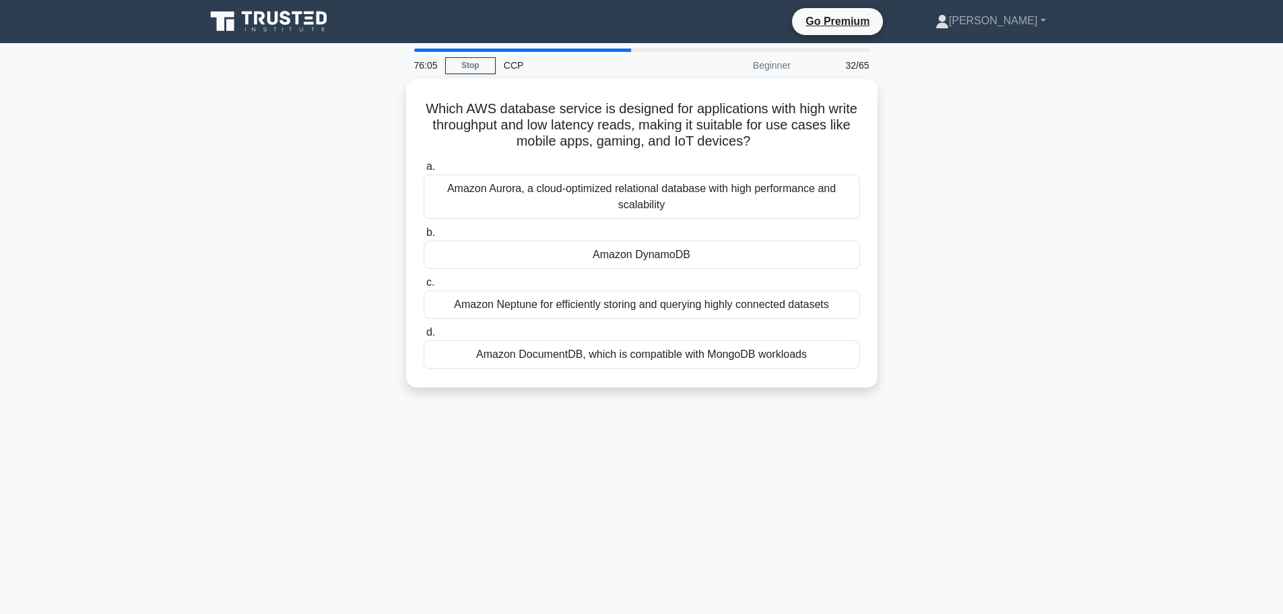
drag, startPoint x: 812, startPoint y: 141, endPoint x: 399, endPoint y: 98, distance: 415.2
click at [399, 98] on div "Which AWS database service is designed for applications with high write through…" at bounding box center [641, 241] width 889 height 325
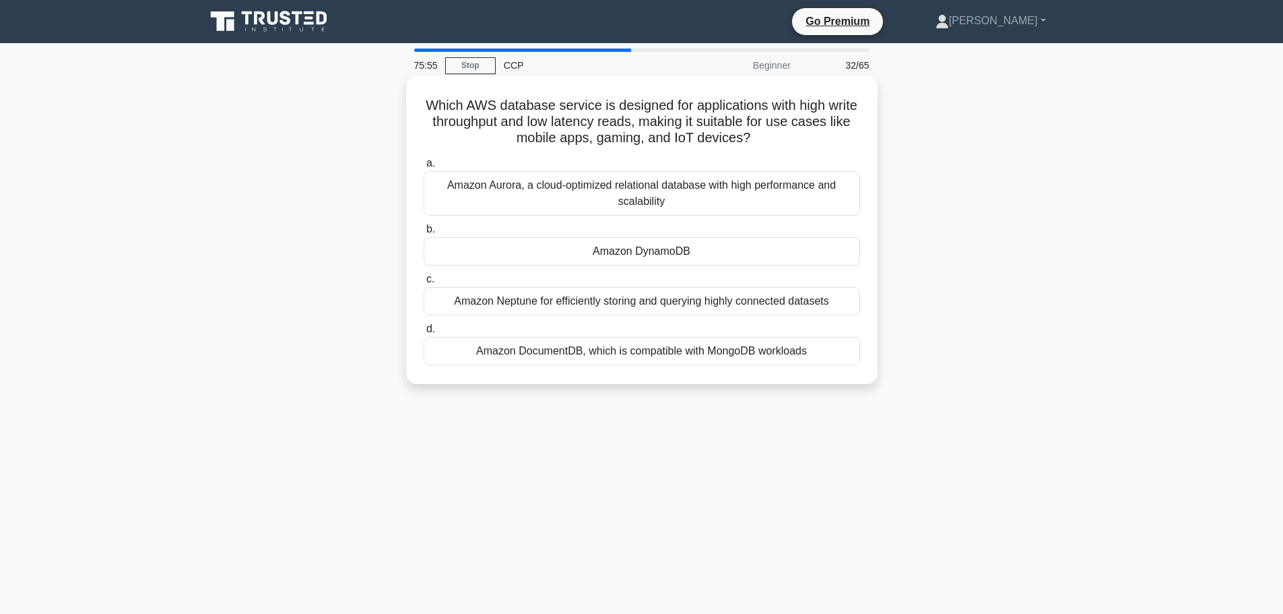
click at [705, 250] on div "Amazon DynamoDB" at bounding box center [642, 251] width 436 height 28
click at [424, 234] on input "b. Amazon DynamoDB" at bounding box center [424, 229] width 0 height 9
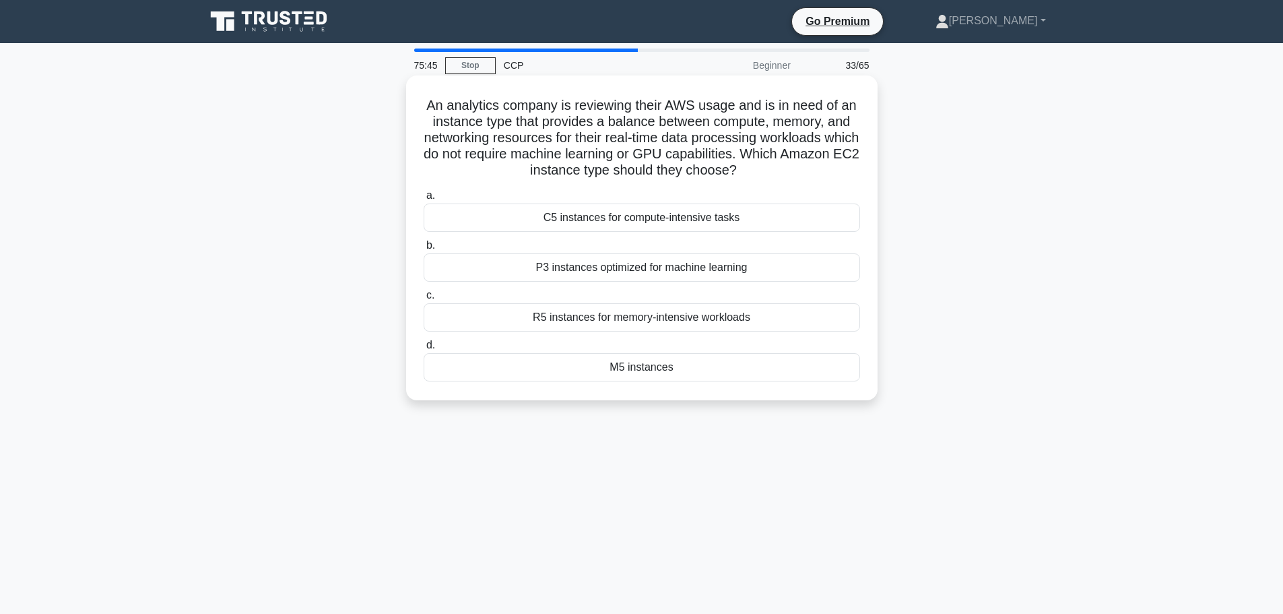
click at [736, 350] on label "d. M5 instances" at bounding box center [642, 359] width 436 height 44
click at [424, 350] on input "d. M5 instances" at bounding box center [424, 345] width 0 height 9
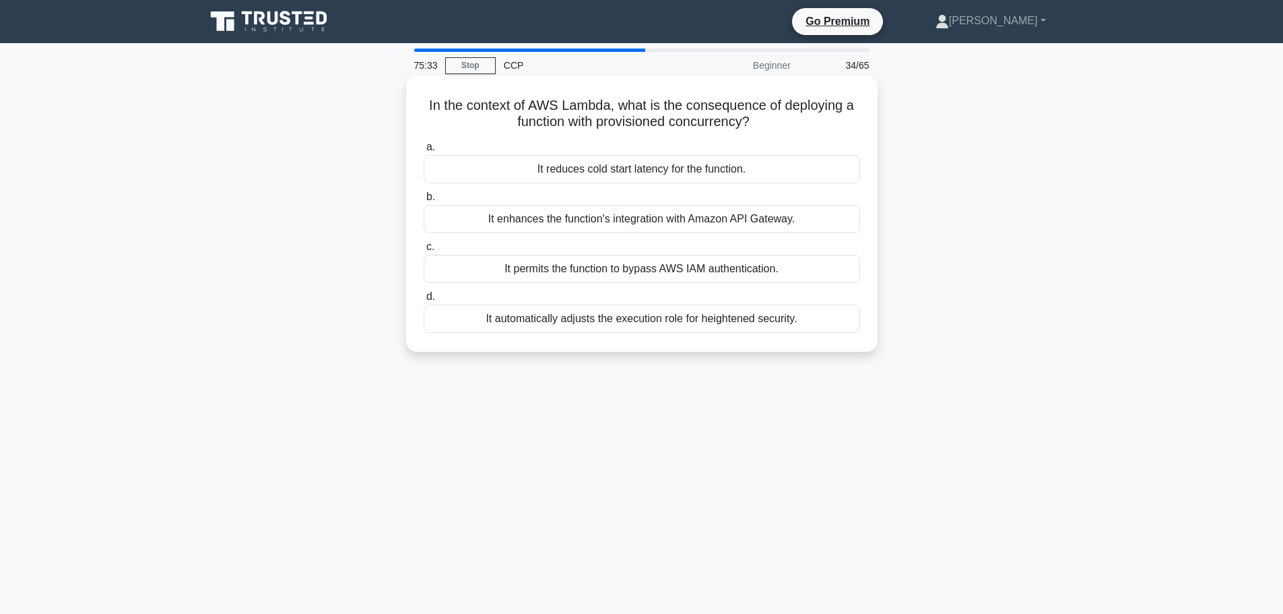
click at [736, 216] on div "It enhances the function's integration with Amazon API Gateway." at bounding box center [642, 219] width 436 height 28
click at [424, 201] on input "b. It enhances the function's integration with Amazon API Gateway." at bounding box center [424, 197] width 0 height 9
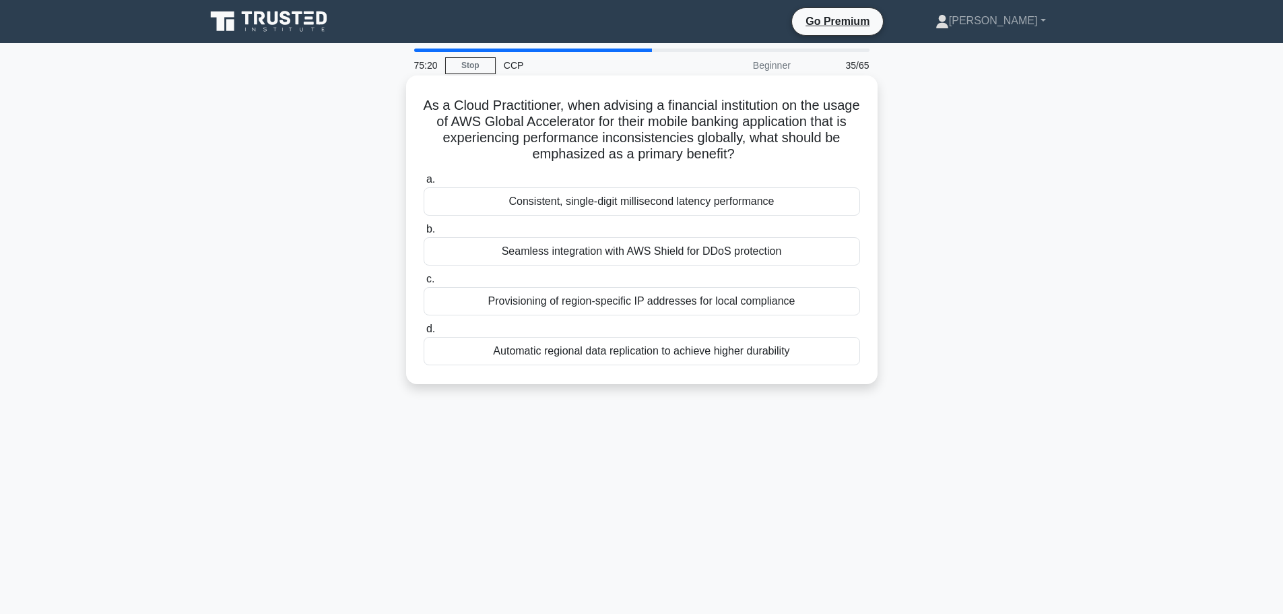
click at [622, 198] on div "Consistent, single-digit millisecond latency performance" at bounding box center [642, 201] width 436 height 28
click at [424, 184] on input "a. Consistent, single-digit millisecond latency performance" at bounding box center [424, 179] width 0 height 9
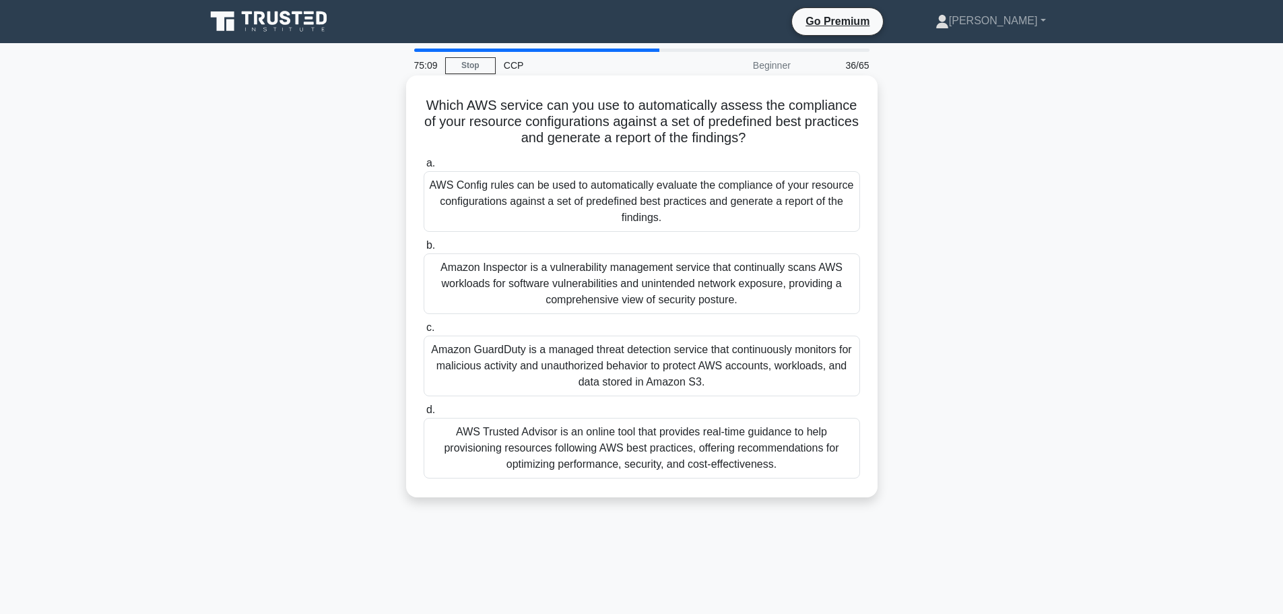
click at [684, 216] on div "AWS Config rules can be used to automatically evaluate the compliance of your r…" at bounding box center [642, 201] width 436 height 61
click at [424, 168] on input "a. AWS Config rules can be used to automatically evaluate the compliance of you…" at bounding box center [424, 163] width 0 height 9
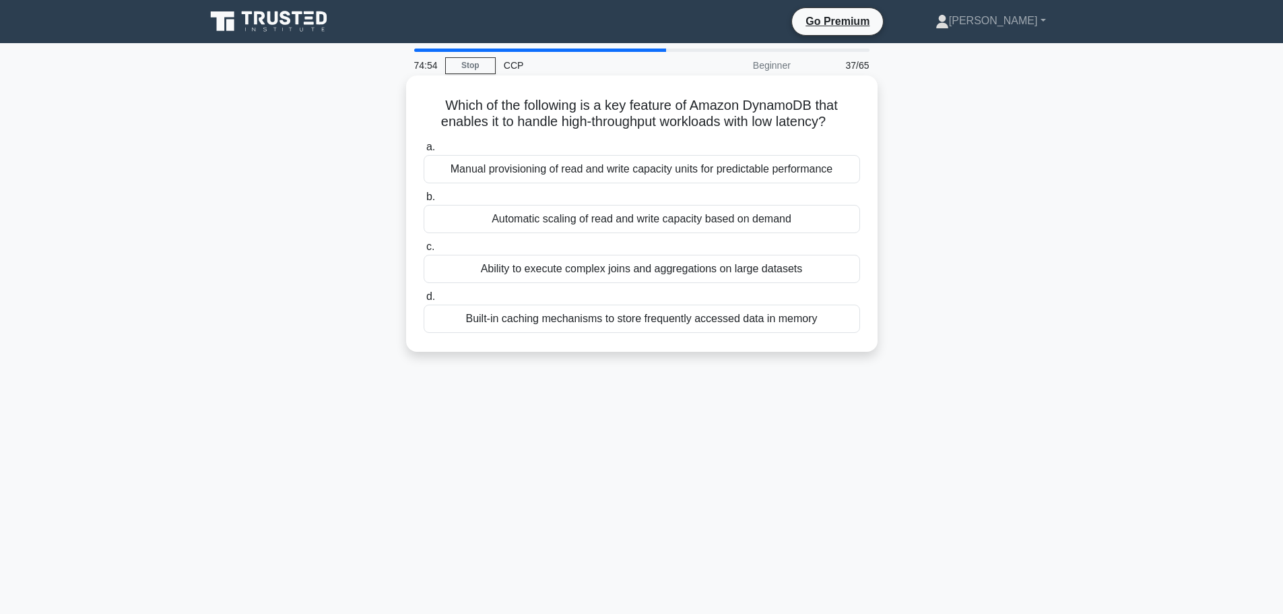
click at [589, 218] on div "Automatic scaling of read and write capacity based on demand" at bounding box center [642, 219] width 436 height 28
click at [424, 201] on input "b. Automatic scaling of read and write capacity based on demand" at bounding box center [424, 197] width 0 height 9
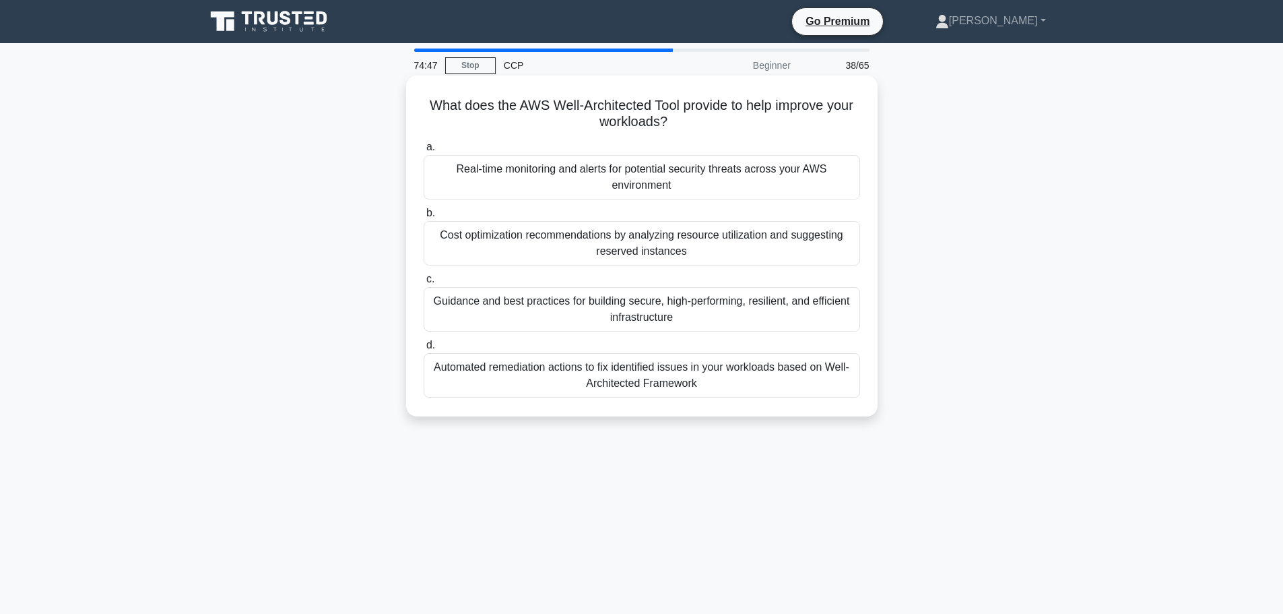
click at [642, 315] on div "Guidance and best practices for building secure, high-performing, resilient, an…" at bounding box center [642, 309] width 436 height 44
click at [424, 284] on input "c. Guidance and best practices for building secure, high-performing, resilient,…" at bounding box center [424, 279] width 0 height 9
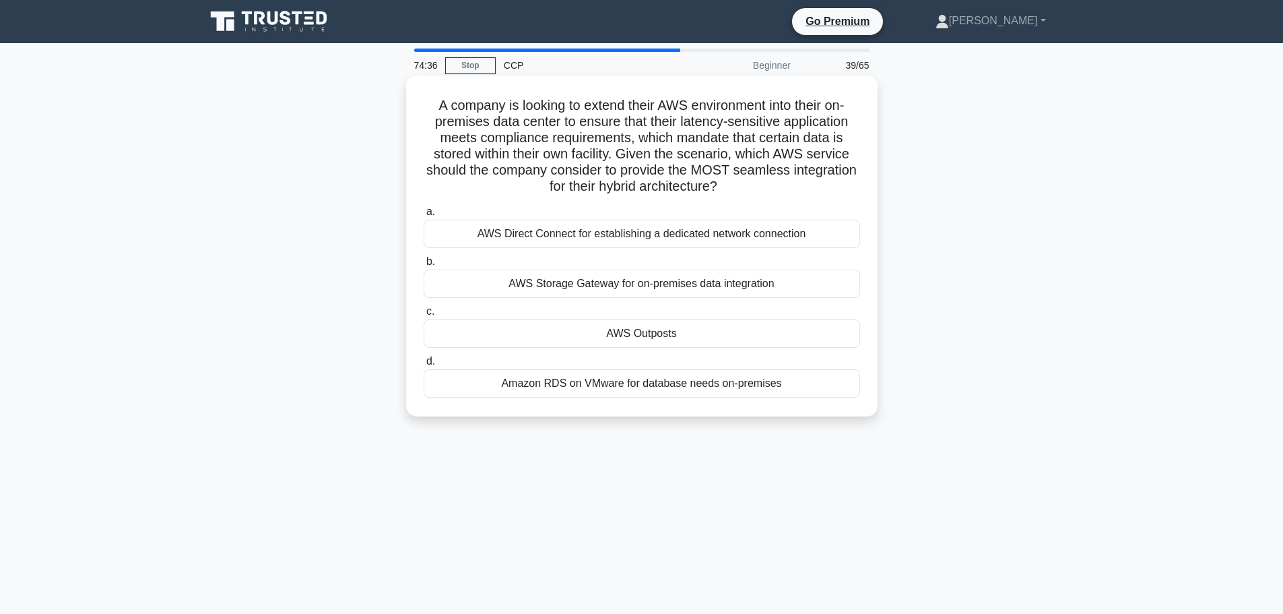
click at [717, 335] on div "AWS Outposts" at bounding box center [642, 333] width 436 height 28
click at [424, 316] on input "c. AWS Outposts" at bounding box center [424, 311] width 0 height 9
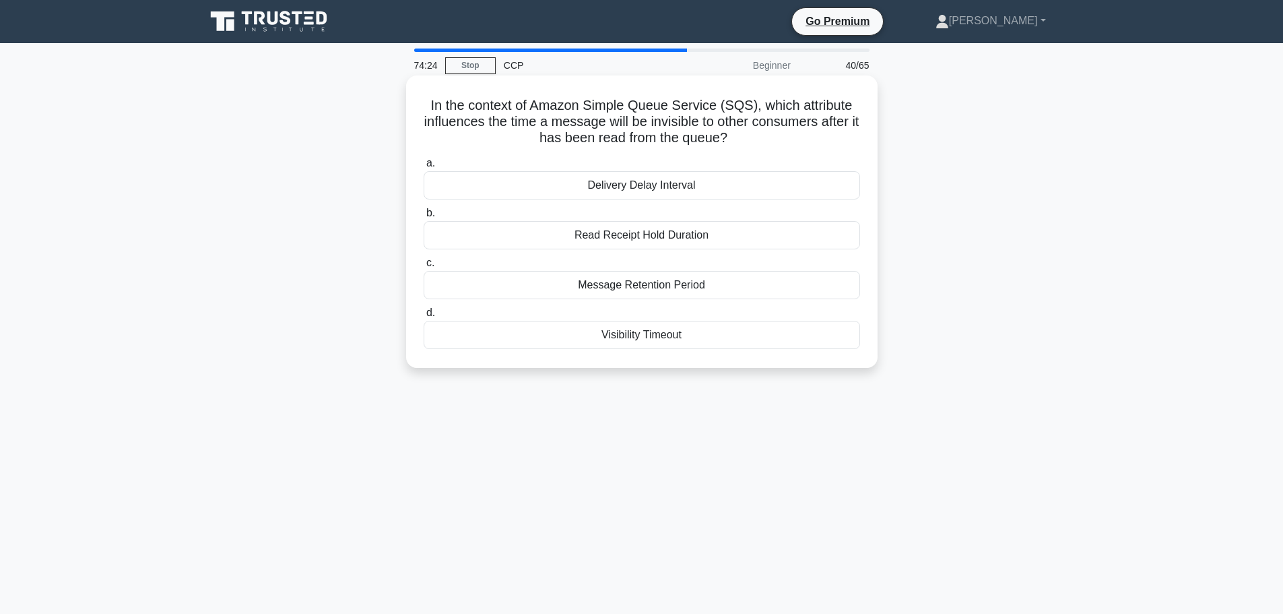
click at [699, 329] on div "Visibility Timeout" at bounding box center [642, 335] width 436 height 28
click at [424, 317] on input "d. Visibility Timeout" at bounding box center [424, 313] width 0 height 9
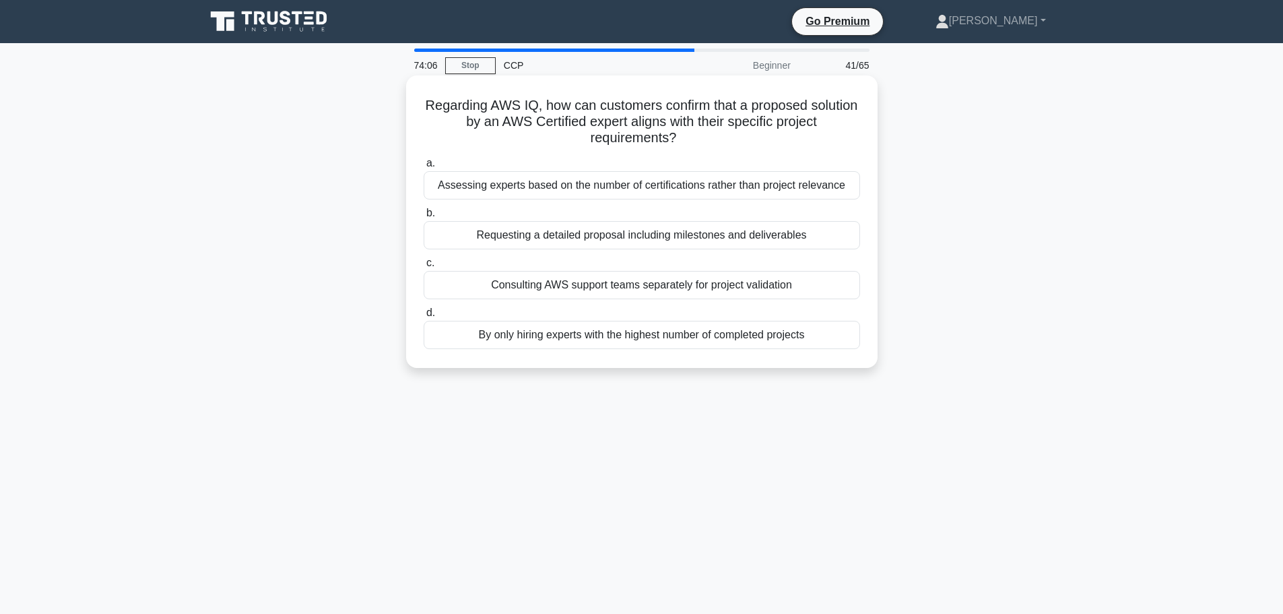
click at [593, 236] on div "Requesting a detailed proposal including milestones and deliverables" at bounding box center [642, 235] width 436 height 28
click at [424, 218] on input "b. Requesting a detailed proposal including milestones and deliverables" at bounding box center [424, 213] width 0 height 9
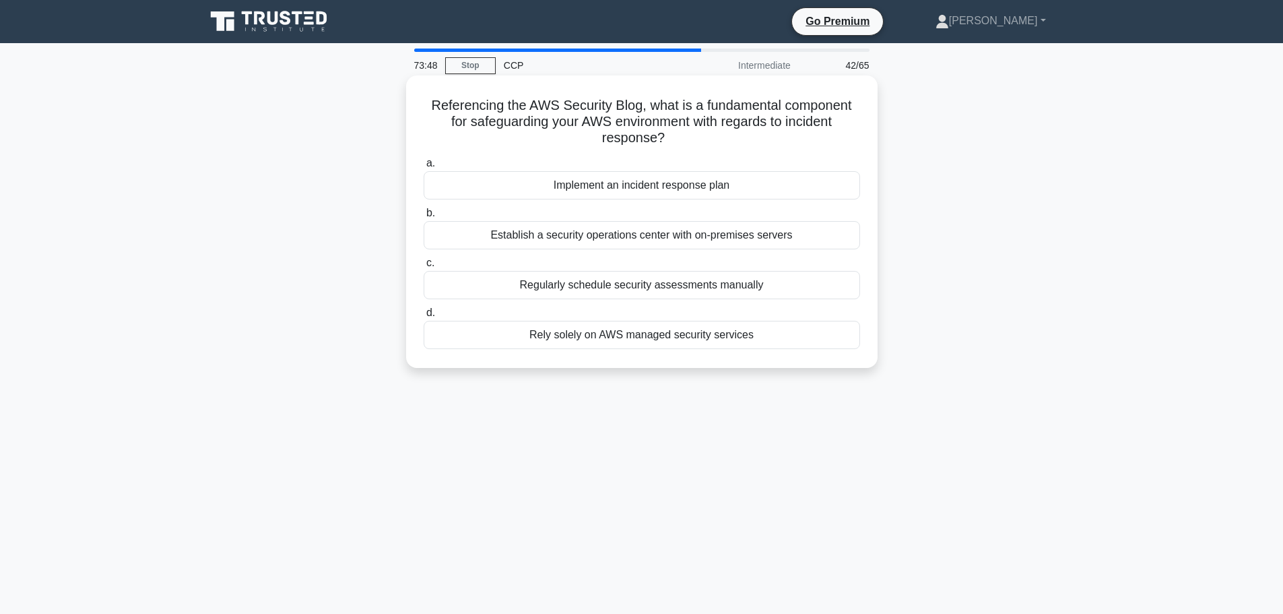
click at [670, 344] on div "Rely solely on AWS managed security services" at bounding box center [642, 335] width 436 height 28
click at [424, 317] on input "d. Rely solely on AWS managed security services" at bounding box center [424, 313] width 0 height 9
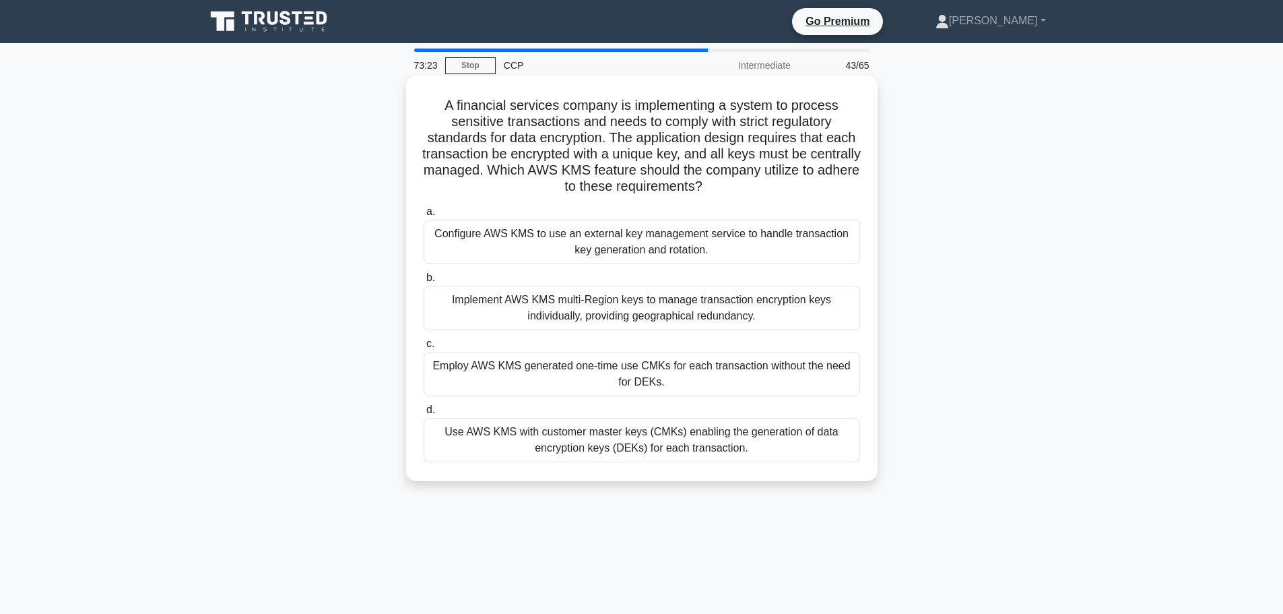
click at [638, 387] on div "Employ AWS KMS generated one-time use CMKs for each transaction without the nee…" at bounding box center [642, 374] width 436 height 44
click at [424, 348] on input "c. Employ AWS KMS generated one-time use CMKs for each transaction without the …" at bounding box center [424, 343] width 0 height 9
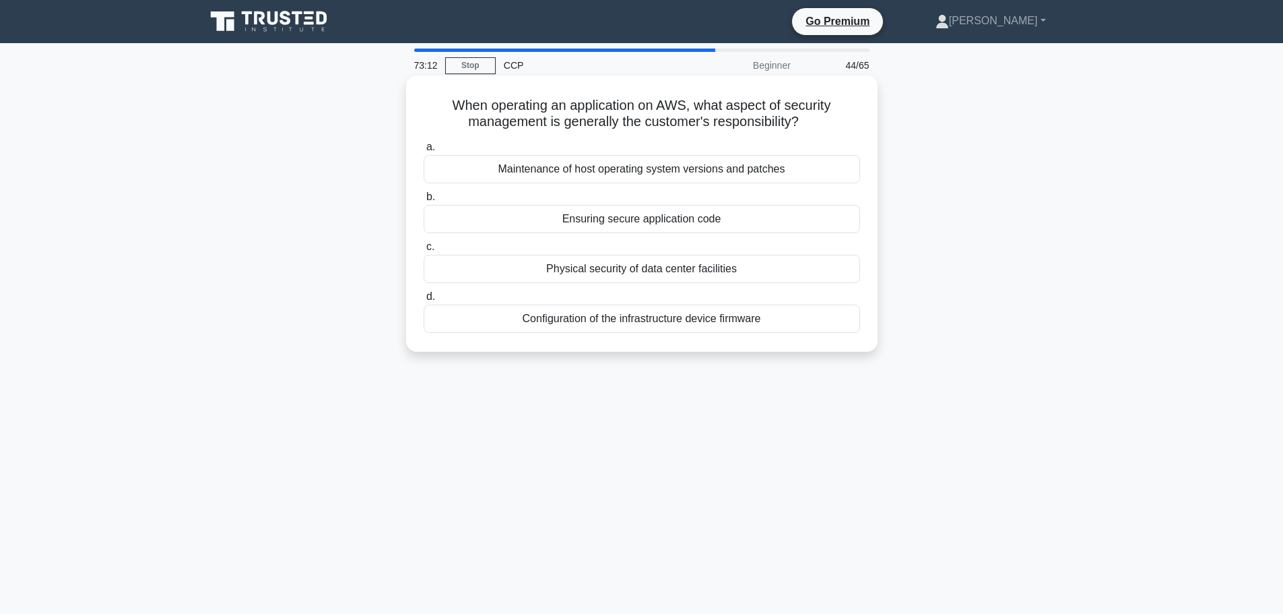
click at [659, 218] on div "Ensuring secure application code" at bounding box center [642, 219] width 436 height 28
click at [424, 201] on input "b. Ensuring secure application code" at bounding box center [424, 197] width 0 height 9
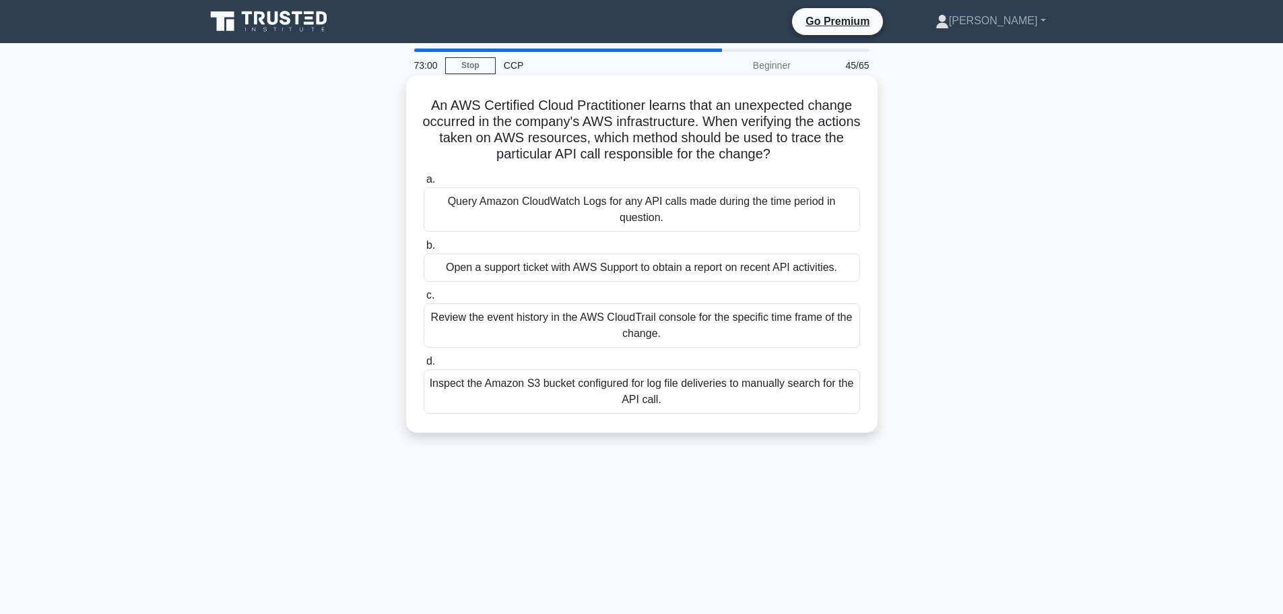
click at [599, 335] on div "Review the event history in the AWS CloudTrail console for the specific time fr…" at bounding box center [642, 325] width 436 height 44
click at [424, 300] on input "c. Review the event history in the AWS CloudTrail console for the specific time…" at bounding box center [424, 295] width 0 height 9
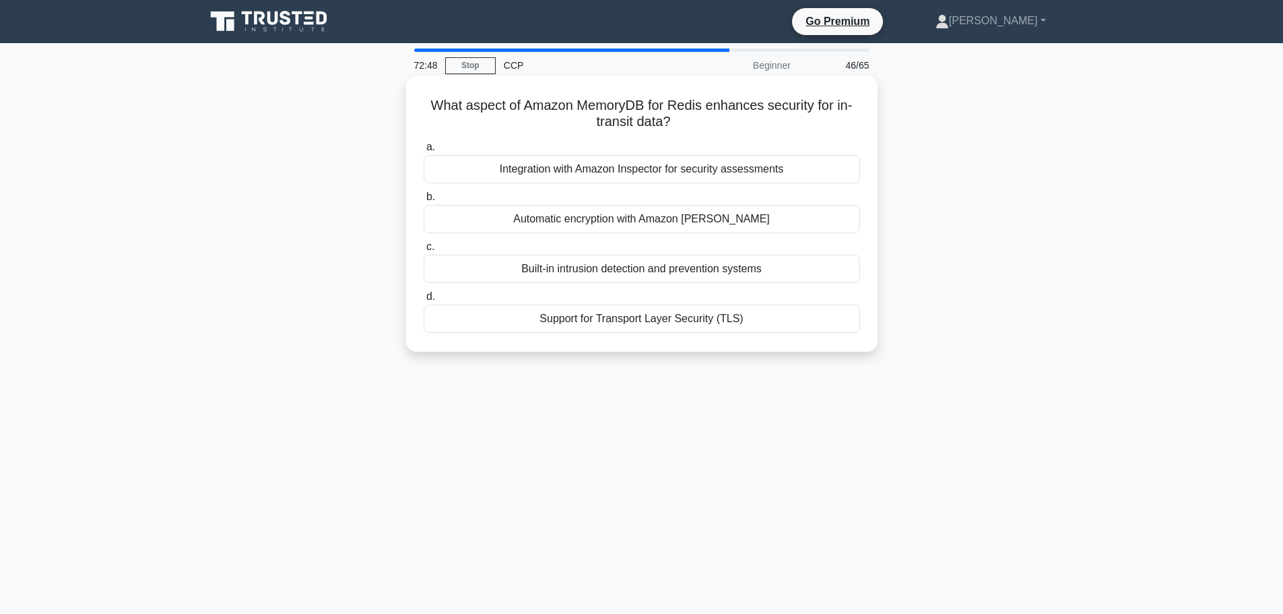
click at [738, 325] on div "Support for Transport Layer Security (TLS)" at bounding box center [642, 318] width 436 height 28
click at [424, 301] on input "d. Support for Transport Layer Security (TLS)" at bounding box center [424, 296] width 0 height 9
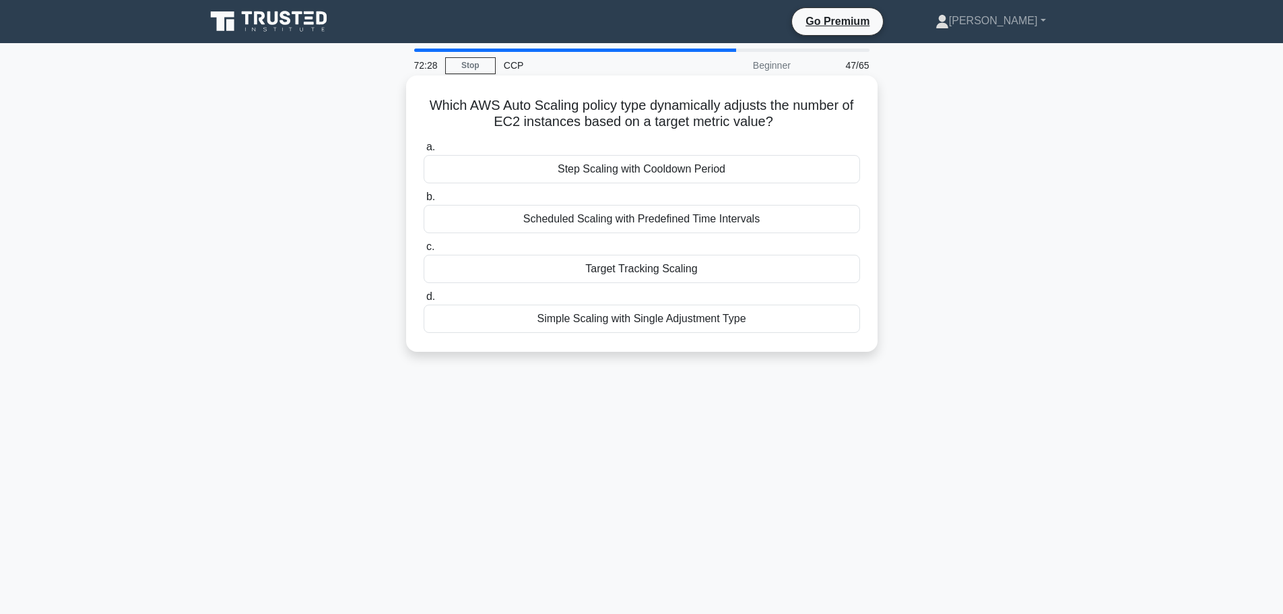
click at [640, 278] on div "Target Tracking Scaling" at bounding box center [642, 269] width 436 height 28
click at [424, 251] on input "c. Target Tracking Scaling" at bounding box center [424, 246] width 0 height 9
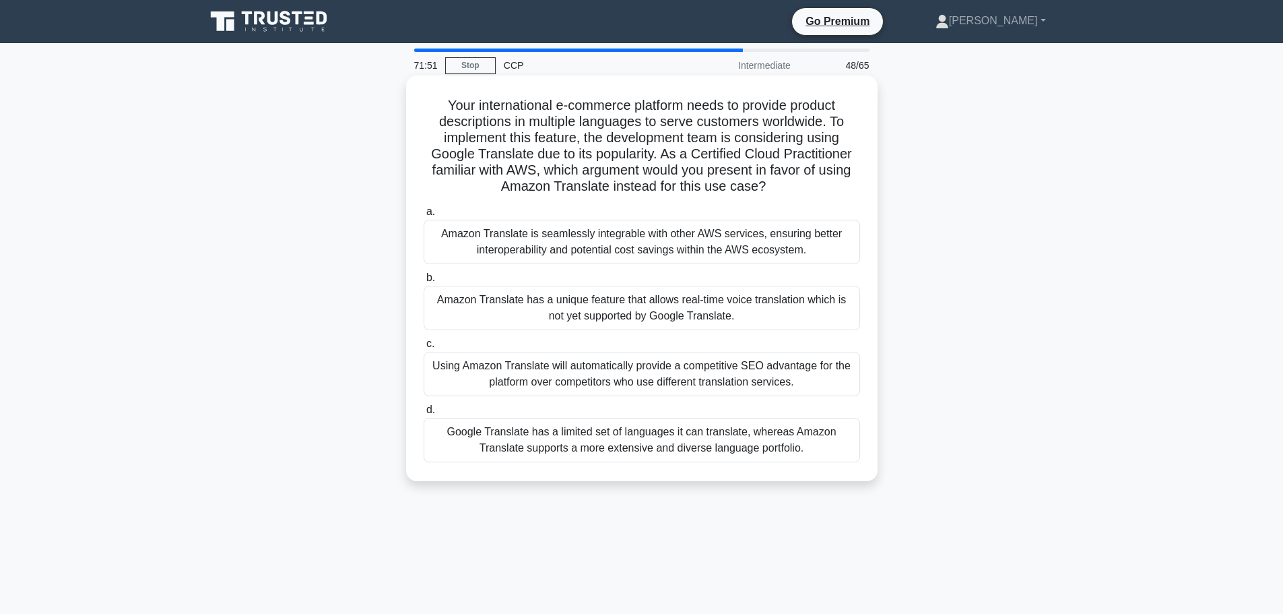
click at [756, 249] on div "Amazon Translate is seamlessly integrable with other AWS services, ensuring bet…" at bounding box center [642, 242] width 436 height 44
click at [424, 216] on input "a. Amazon Translate is seamlessly integrable with other AWS services, ensuring …" at bounding box center [424, 211] width 0 height 9
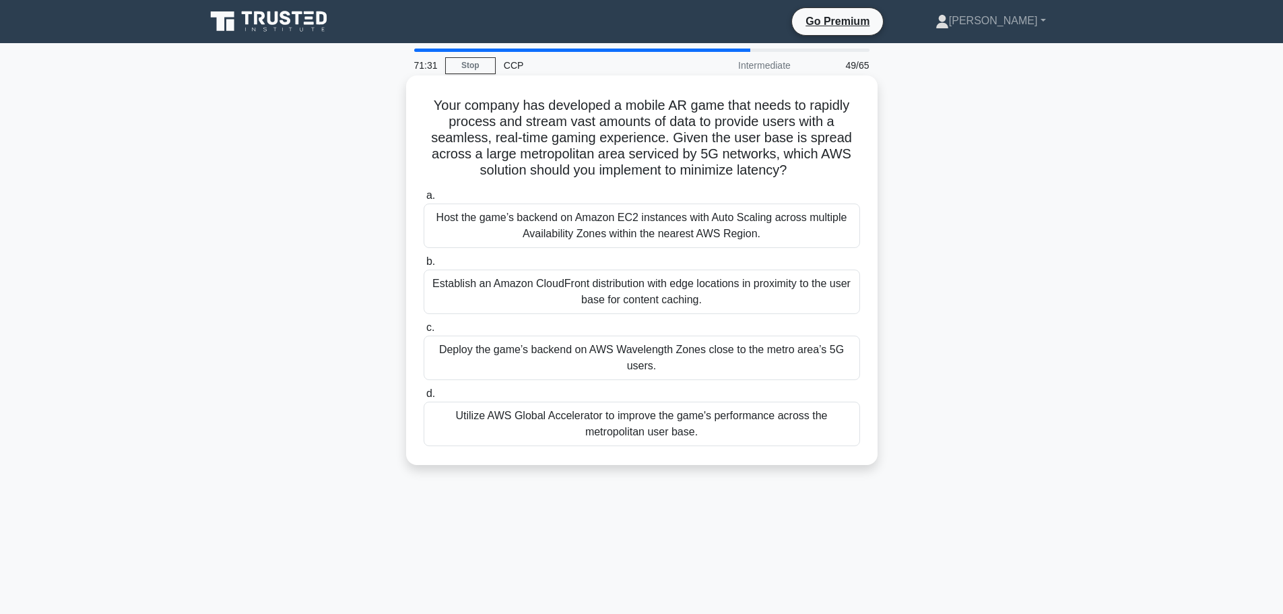
drag, startPoint x: 420, startPoint y: 97, endPoint x: 841, endPoint y: 178, distance: 429.3
click at [841, 178] on div "Your company has developed a mobile AR game that needs to rapidly process and s…" at bounding box center [642, 270] width 461 height 379
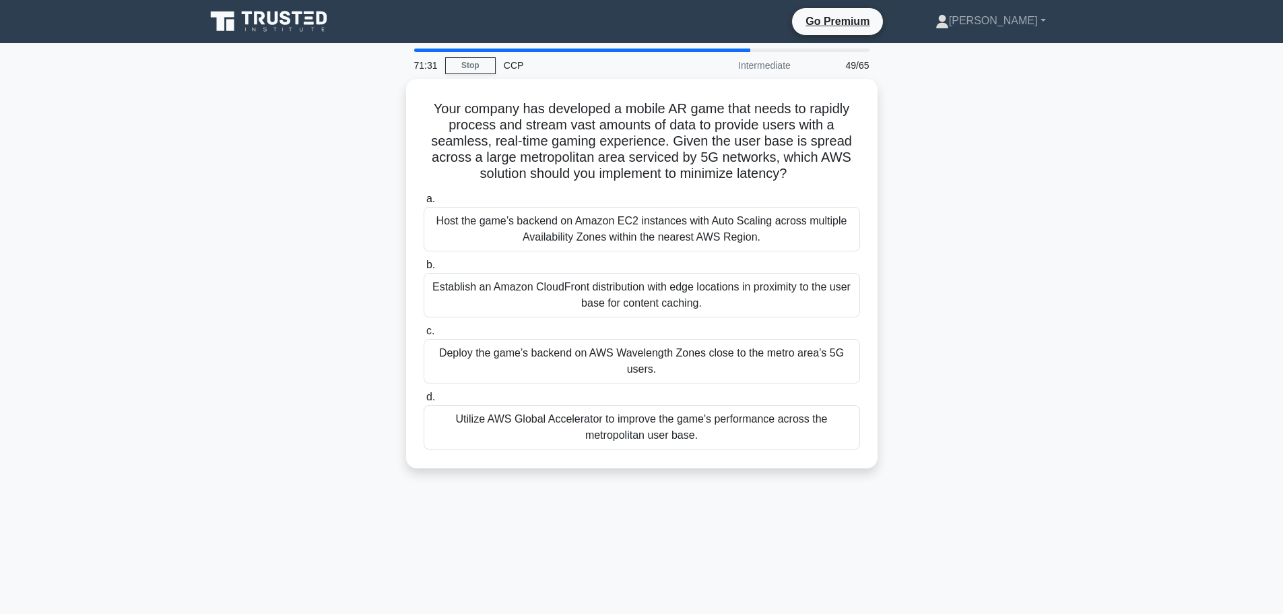
click at [1056, 170] on div "Your company has developed a mobile AR game that needs to rapidly process and s…" at bounding box center [641, 282] width 889 height 406
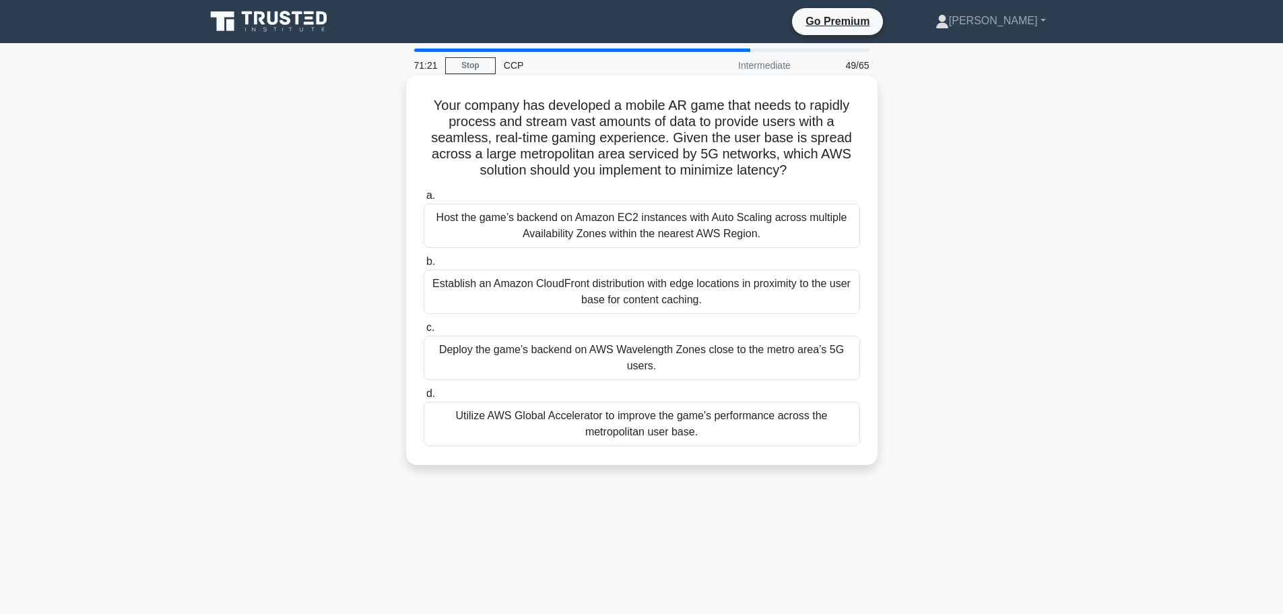
click at [659, 362] on div "Deploy the game’s backend on AWS Wavelength Zones close to the metro area’s 5G …" at bounding box center [642, 357] width 436 height 44
click at [424, 332] on input "c. Deploy the game’s backend on AWS Wavelength Zones close to the metro area’s …" at bounding box center [424, 327] width 0 height 9
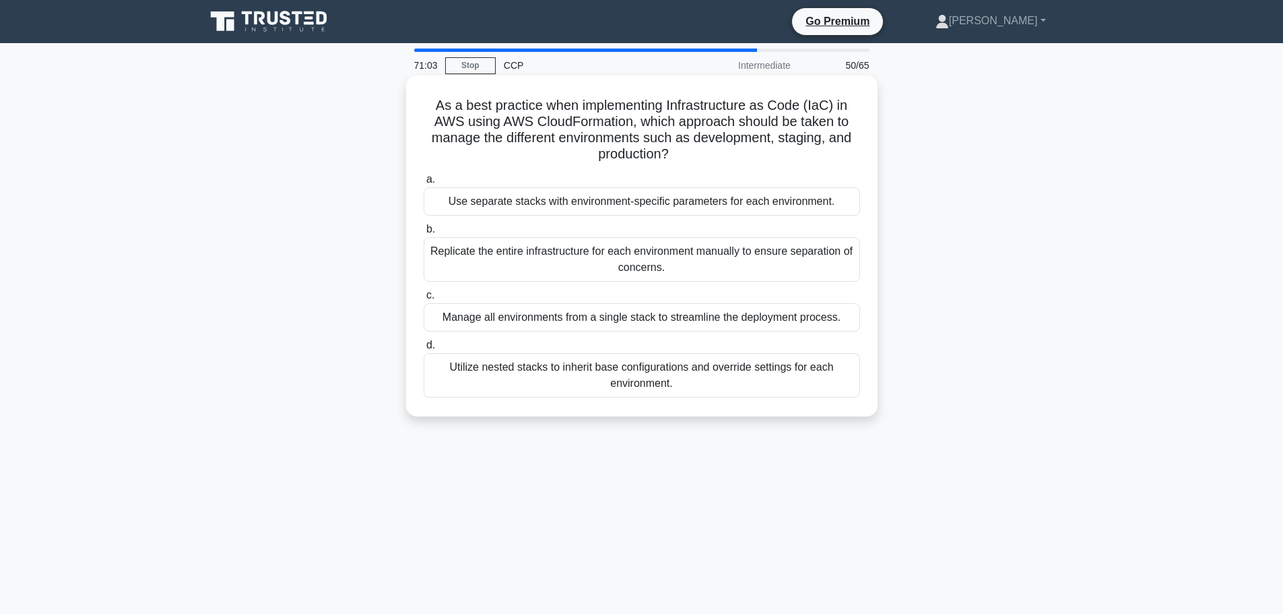
click at [812, 319] on div "Manage all environments from a single stack to streamline the deployment proces…" at bounding box center [642, 317] width 436 height 28
click at [424, 300] on input "c. Manage all environments from a single stack to streamline the deployment pro…" at bounding box center [424, 295] width 0 height 9
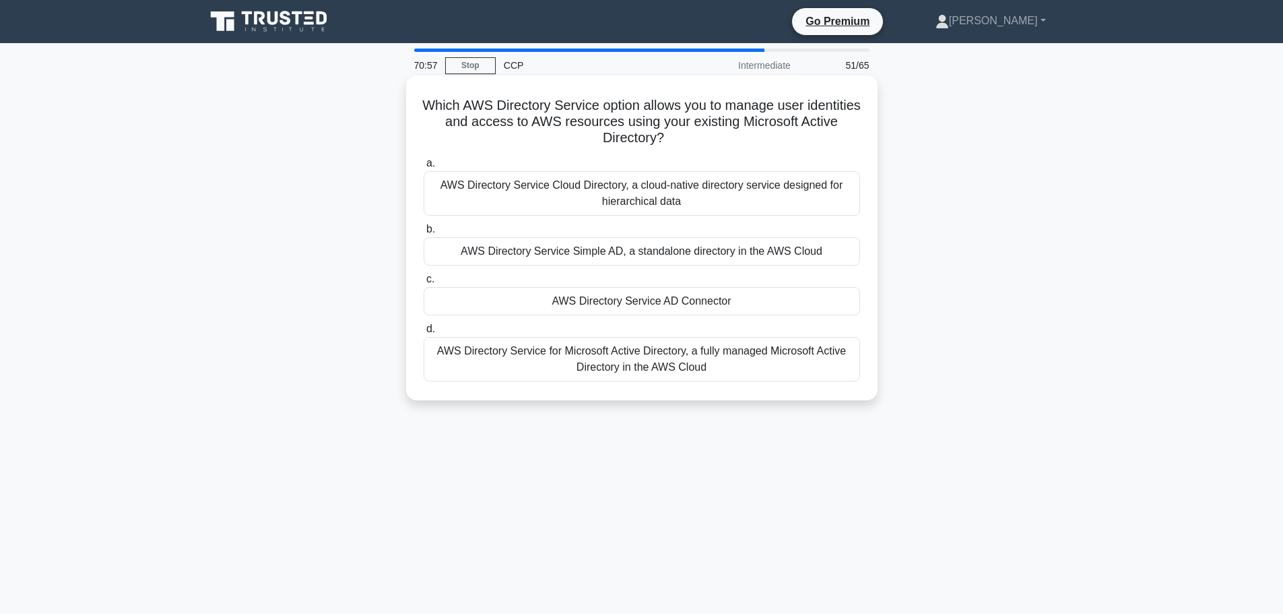
click at [693, 311] on div "AWS Directory Service AD Connector" at bounding box center [642, 301] width 436 height 28
click at [424, 284] on input "c. AWS Directory Service AD Connector" at bounding box center [424, 279] width 0 height 9
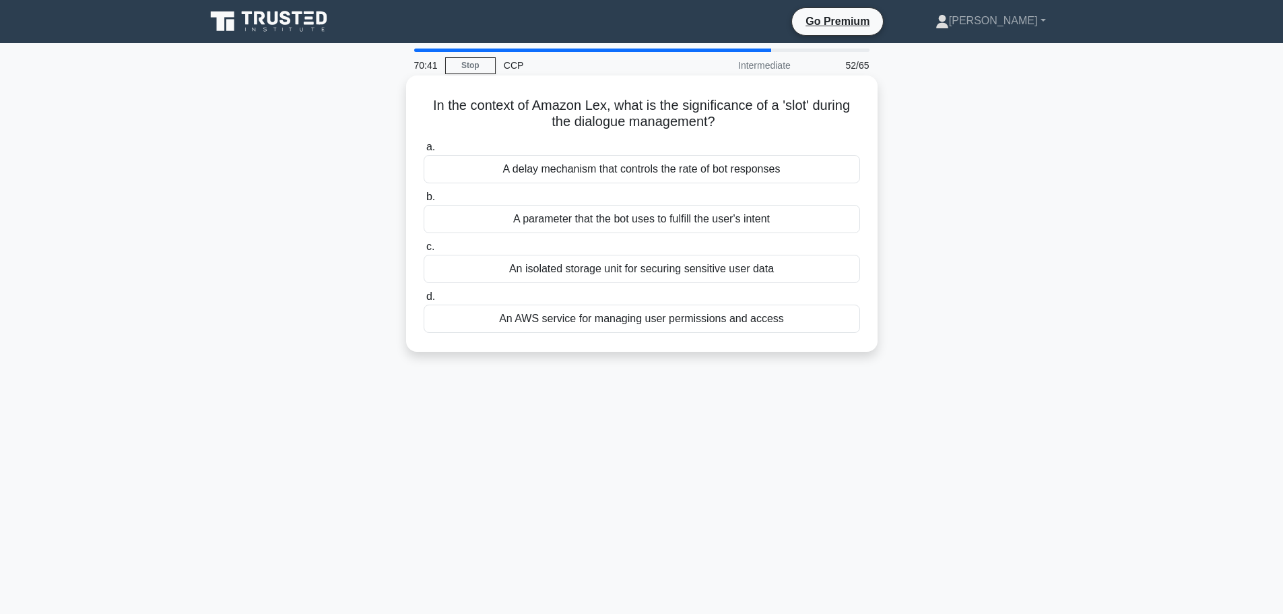
click at [663, 226] on div "A parameter that the bot uses to fulfill the user's intent" at bounding box center [642, 219] width 436 height 28
click at [424, 201] on input "b. A parameter that the bot uses to fulfill the user's intent" at bounding box center [424, 197] width 0 height 9
click at [698, 275] on div "To centralize and streamline security alerts" at bounding box center [642, 269] width 436 height 28
click at [424, 251] on input "c. To centralize and streamline security alerts" at bounding box center [424, 246] width 0 height 9
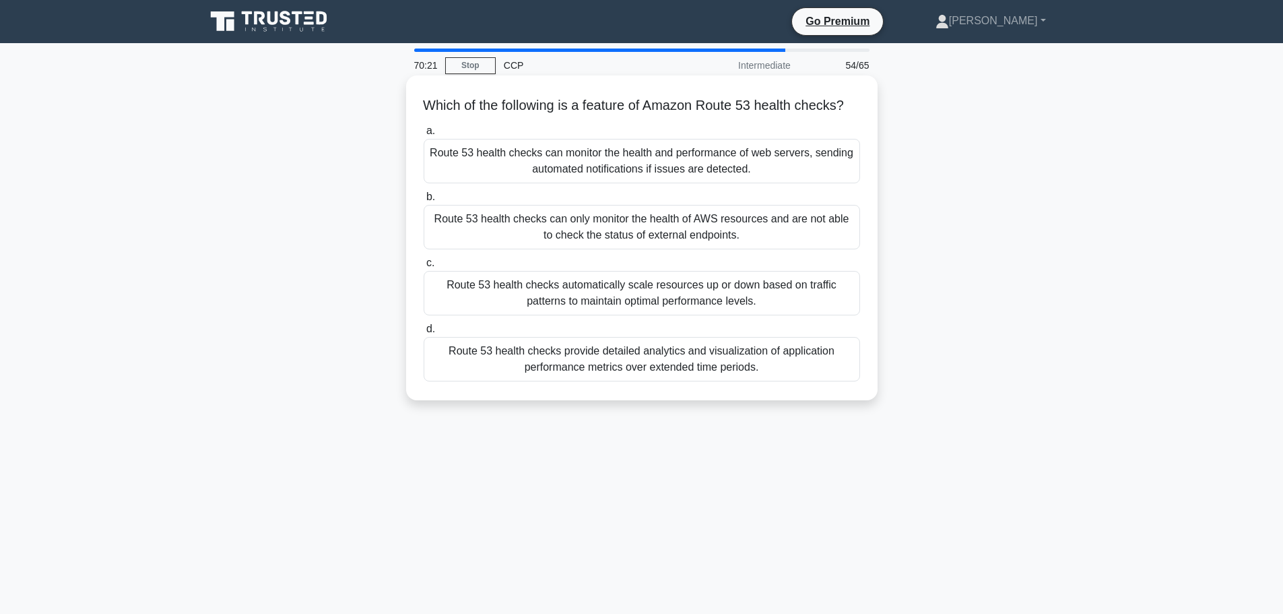
click at [657, 164] on div "Route 53 health checks can monitor the health and performance of web servers, s…" at bounding box center [642, 161] width 436 height 44
click at [424, 135] on input "a. Route 53 health checks can monitor the health and performance of web servers…" at bounding box center [424, 131] width 0 height 9
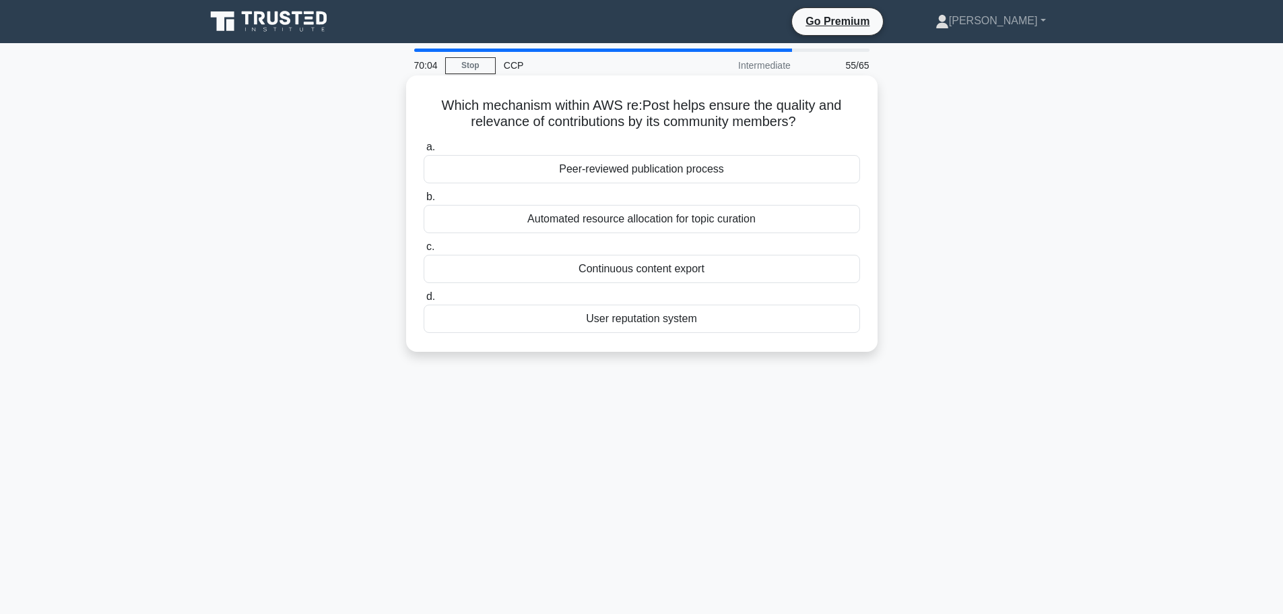
click at [675, 281] on div "Continuous content export" at bounding box center [642, 269] width 436 height 28
click at [424, 251] on input "c. Continuous content export" at bounding box center [424, 246] width 0 height 9
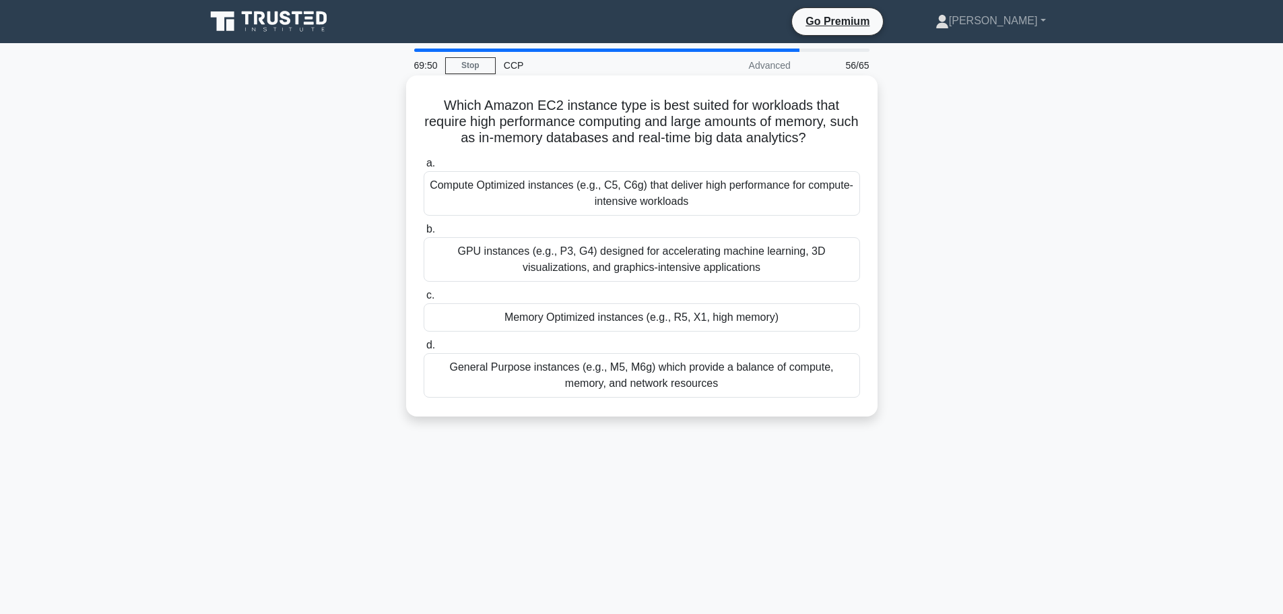
click at [734, 324] on div "Memory Optimized instances (e.g., R5, X1, high memory)" at bounding box center [642, 317] width 436 height 28
click at [424, 300] on input "c. Memory Optimized instances (e.g., R5, X1, high memory)" at bounding box center [424, 295] width 0 height 9
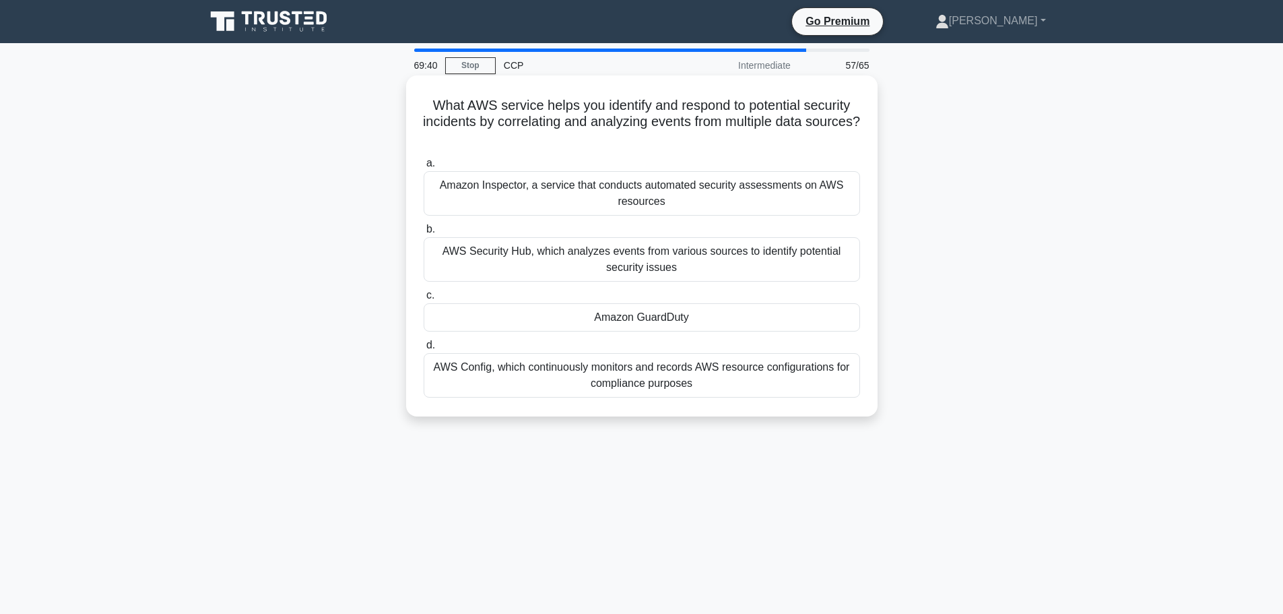
click at [626, 315] on div "Amazon GuardDuty" at bounding box center [642, 317] width 436 height 28
click at [424, 300] on input "c. Amazon GuardDuty" at bounding box center [424, 295] width 0 height 9
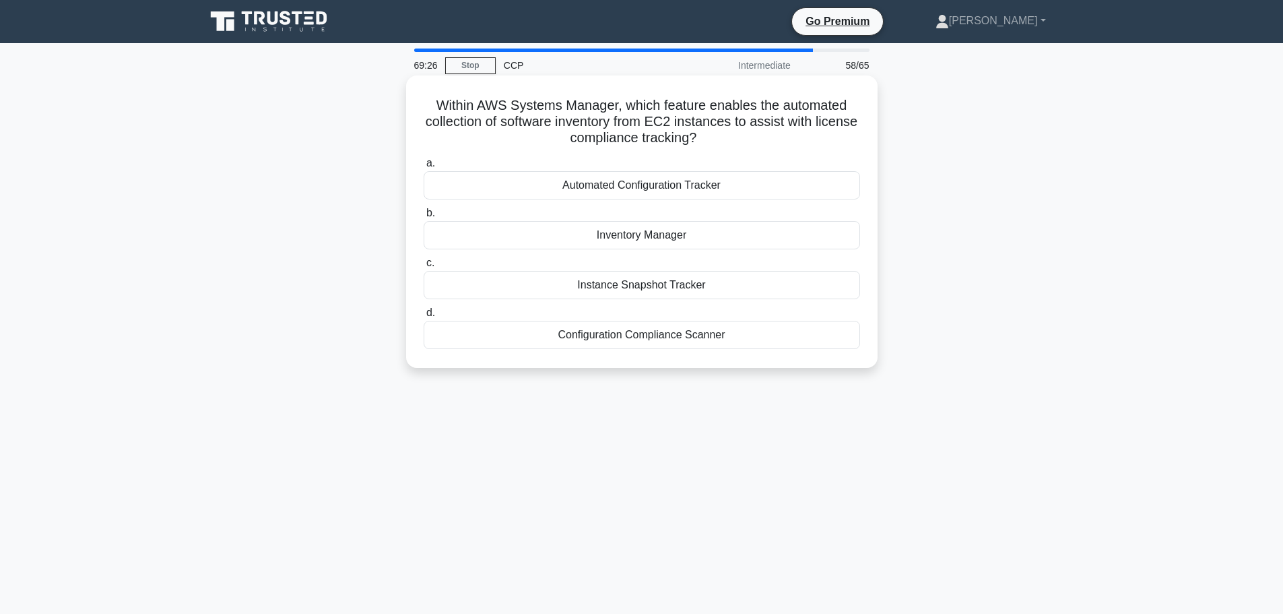
click at [695, 187] on div "Automated Configuration Tracker" at bounding box center [642, 185] width 436 height 28
click at [424, 168] on input "a. Automated Configuration Tracker" at bounding box center [424, 163] width 0 height 9
click at [694, 280] on div "Multi-AZ Amazon RDS Database Instance Optimization" at bounding box center [642, 285] width 436 height 28
click at [424, 267] on input "c. Multi-AZ Amazon RDS Database Instance Optimization" at bounding box center [424, 263] width 0 height 9
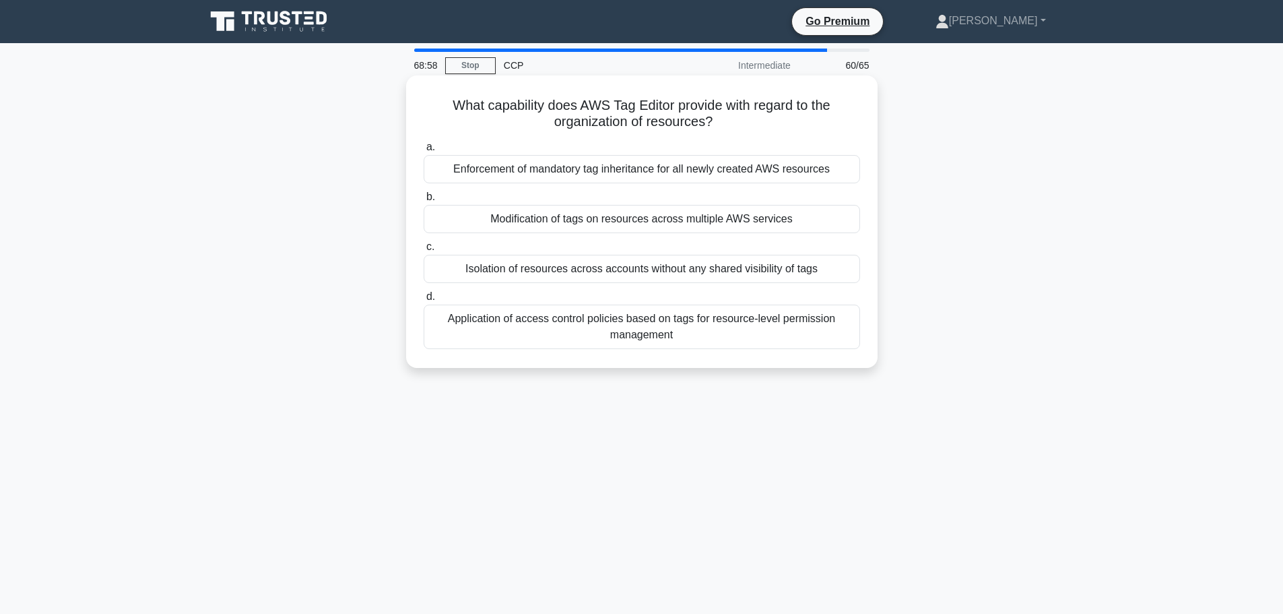
click at [635, 315] on div "Application of access control policies based on tags for resource-level permiss…" at bounding box center [642, 326] width 436 height 44
click at [424, 301] on input "d. Application of access control policies based on tags for resource-level perm…" at bounding box center [424, 296] width 0 height 9
click at [653, 271] on div "To simplify the management and tracking of software licenses on AWS" at bounding box center [642, 269] width 436 height 28
click at [424, 251] on input "c. To simplify the management and tracking of software licenses on AWS" at bounding box center [424, 246] width 0 height 9
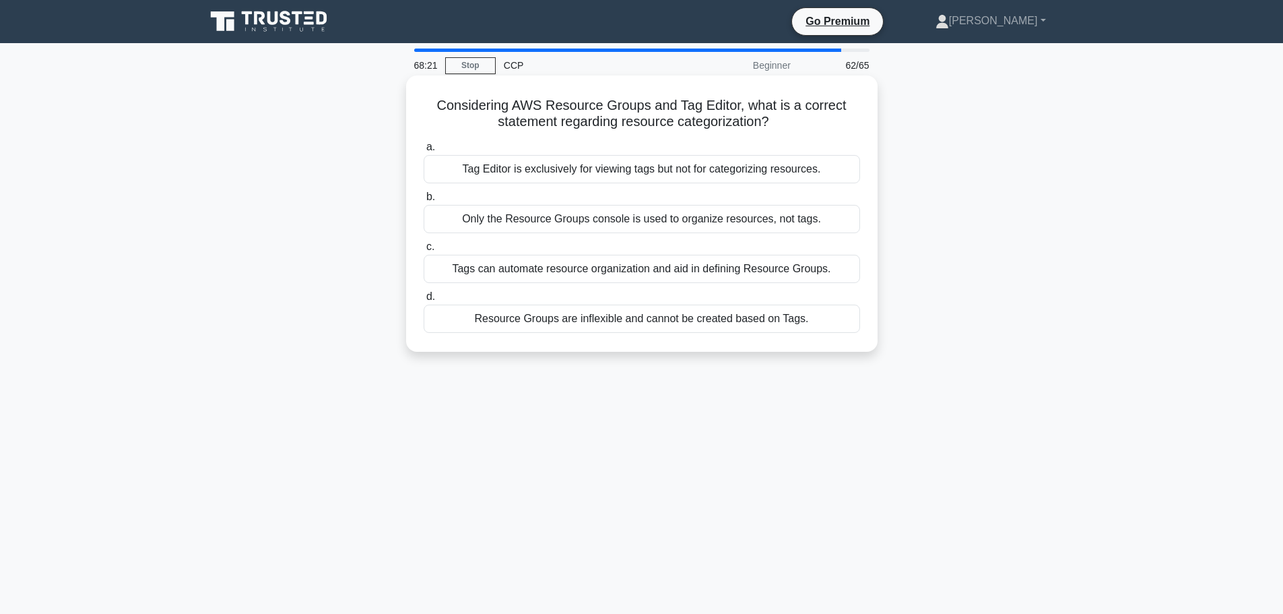
click at [649, 267] on div "Tags can automate resource organization and aid in defining Resource Groups." at bounding box center [642, 269] width 436 height 28
click at [424, 251] on input "c. Tags can automate resource organization and aid in defining Resource Groups." at bounding box center [424, 246] width 0 height 9
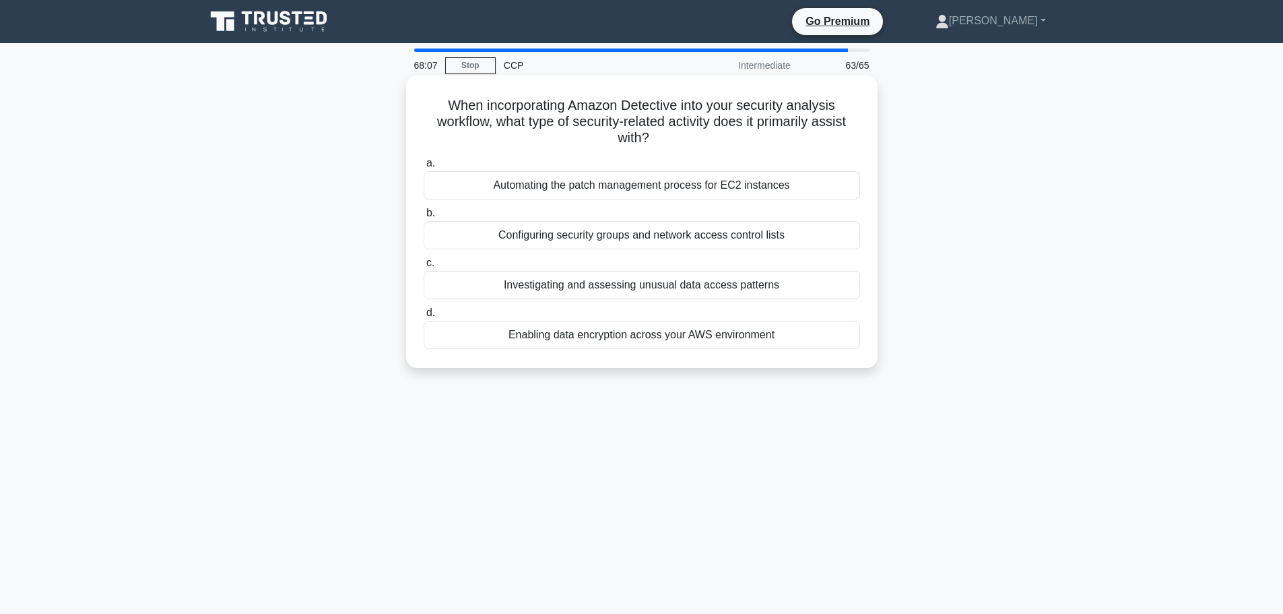
click at [655, 284] on div "Investigating and assessing unusual data access patterns" at bounding box center [642, 285] width 436 height 28
click at [424, 267] on input "c. Investigating and assessing unusual data access patterns" at bounding box center [424, 263] width 0 height 9
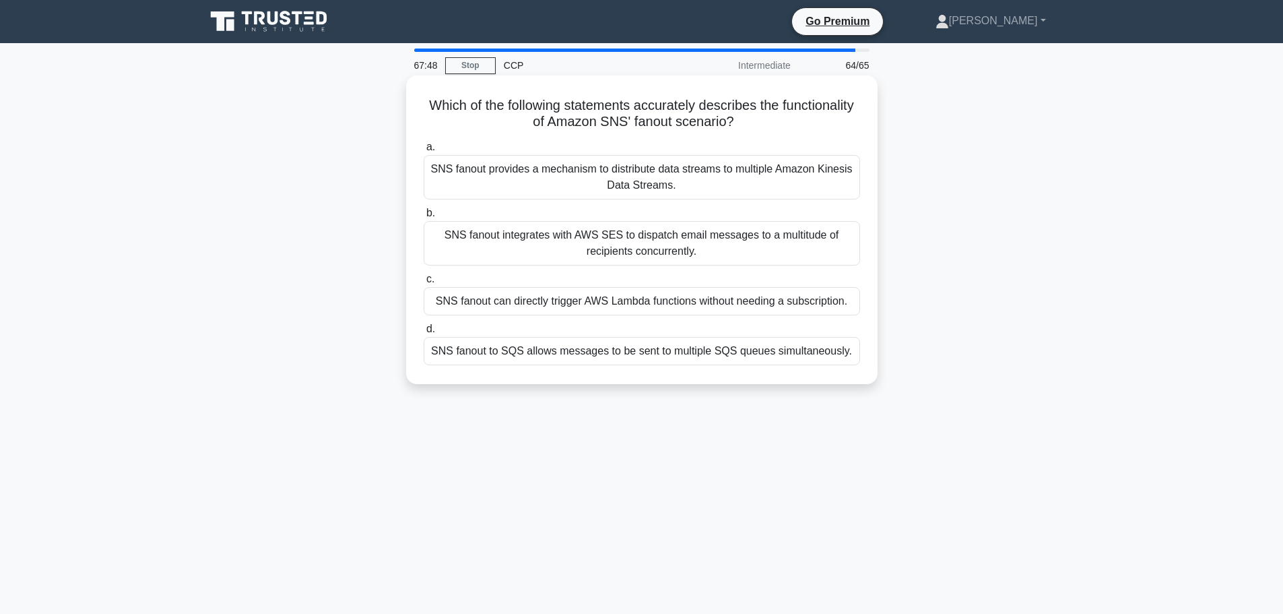
click at [655, 356] on div "SNS fanout to SQS allows messages to be sent to multiple SQS queues simultaneou…" at bounding box center [642, 351] width 436 height 28
click at [424, 333] on input "d. SNS fanout to SQS allows messages to be sent to multiple SQS queues simultan…" at bounding box center [424, 329] width 0 height 9
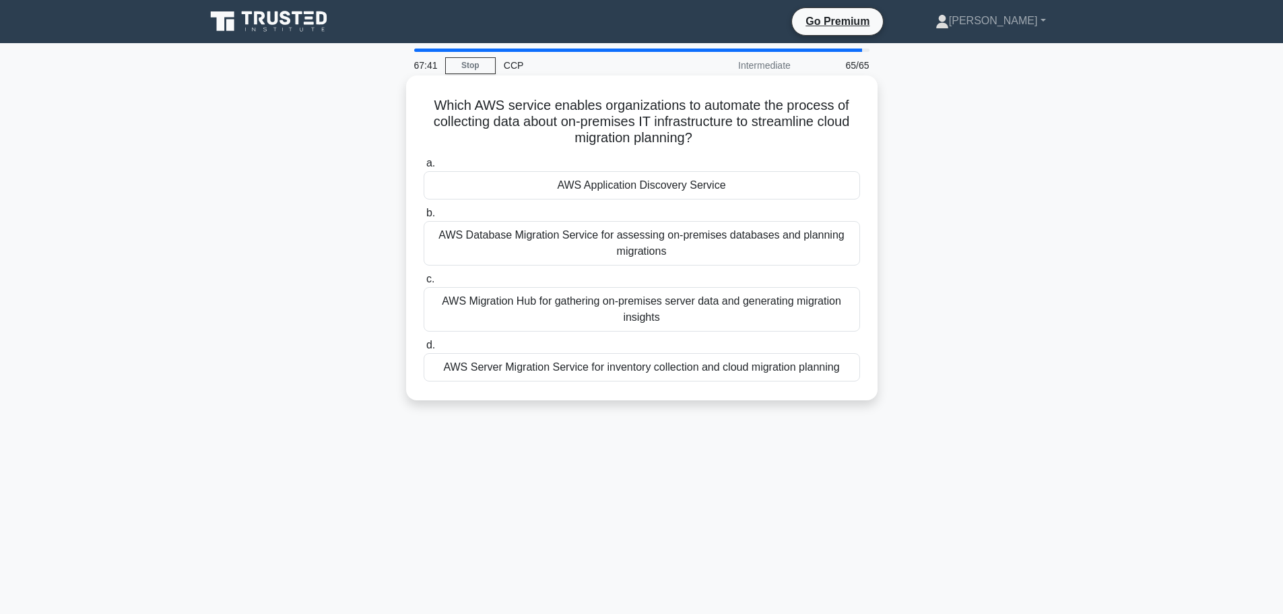
click at [723, 195] on div "AWS Application Discovery Service" at bounding box center [642, 185] width 436 height 28
click at [424, 168] on input "a. AWS Application Discovery Service" at bounding box center [424, 163] width 0 height 9
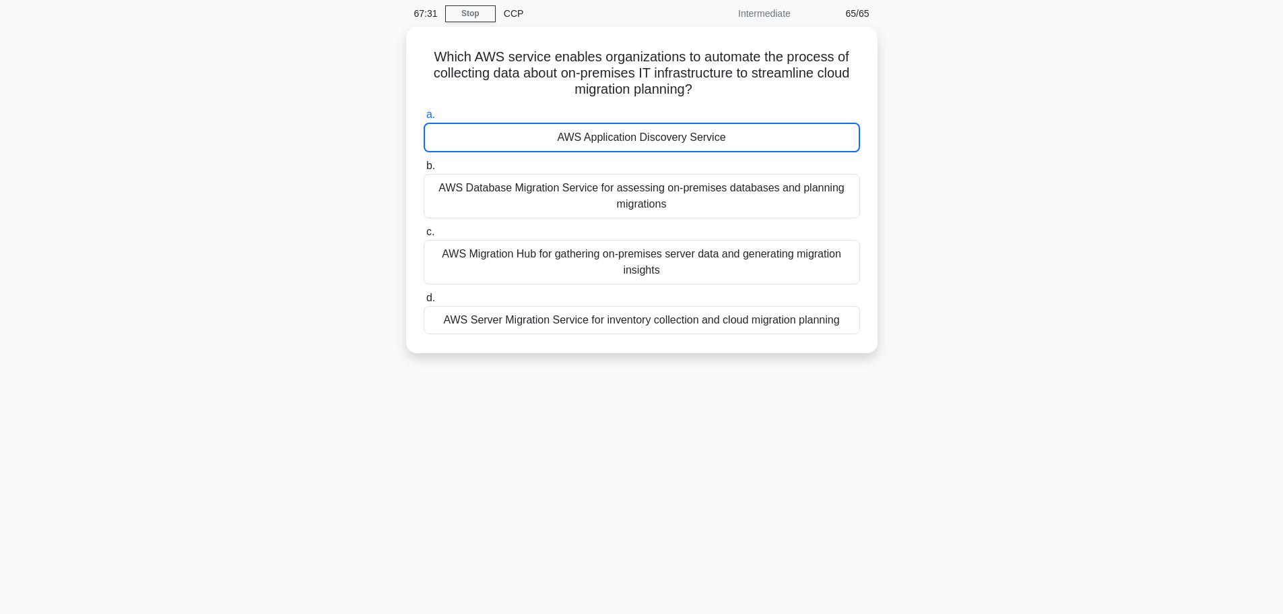
scroll to position [114, 0]
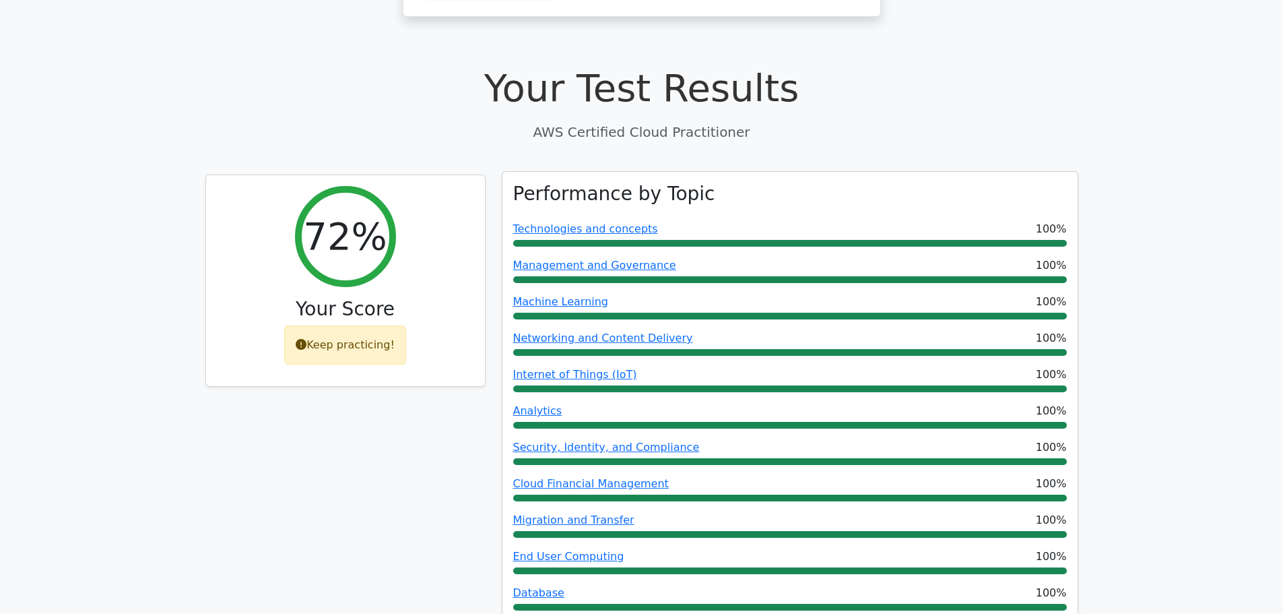
scroll to position [202, 0]
